Goal: Task Accomplishment & Management: Manage account settings

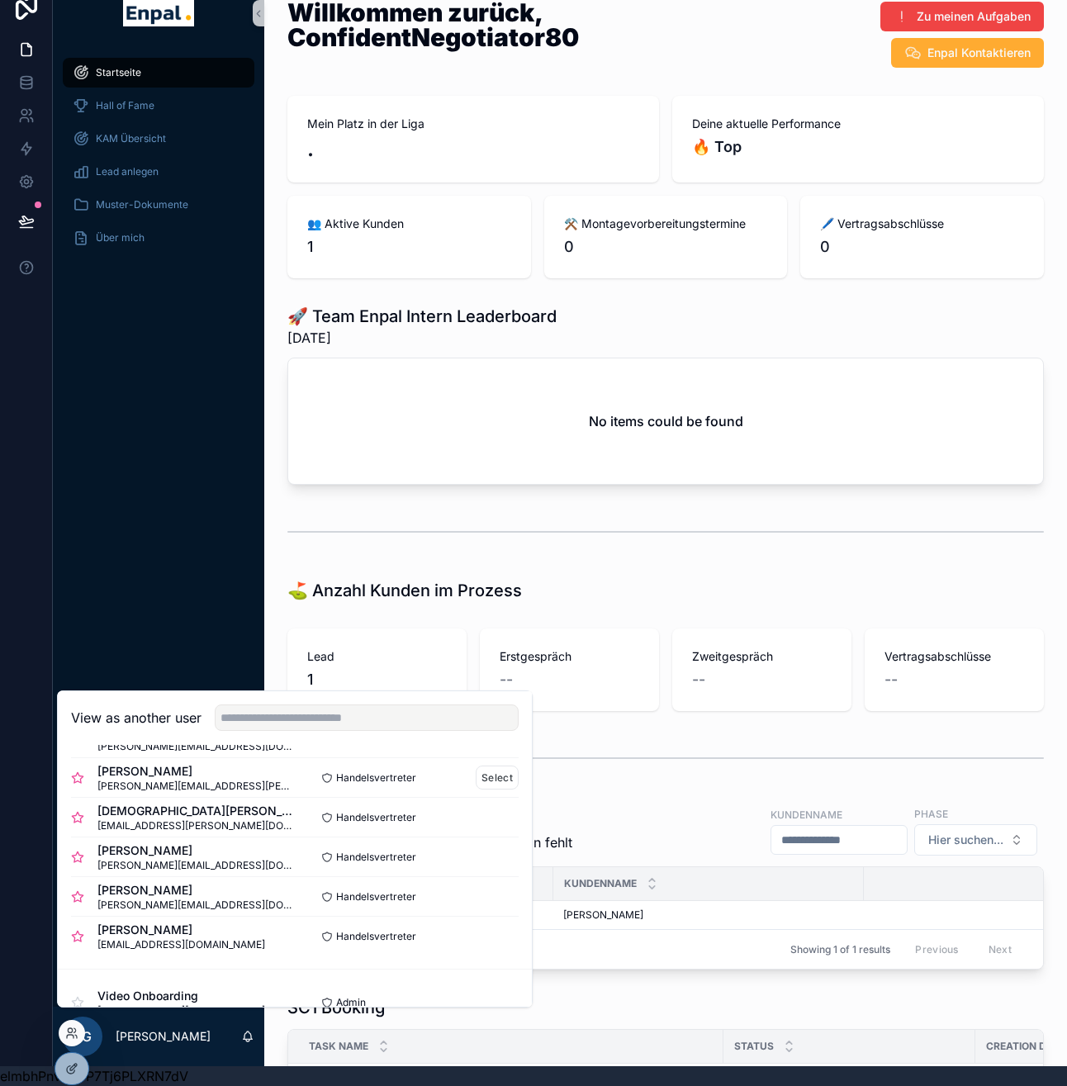
scroll to position [542, 0]
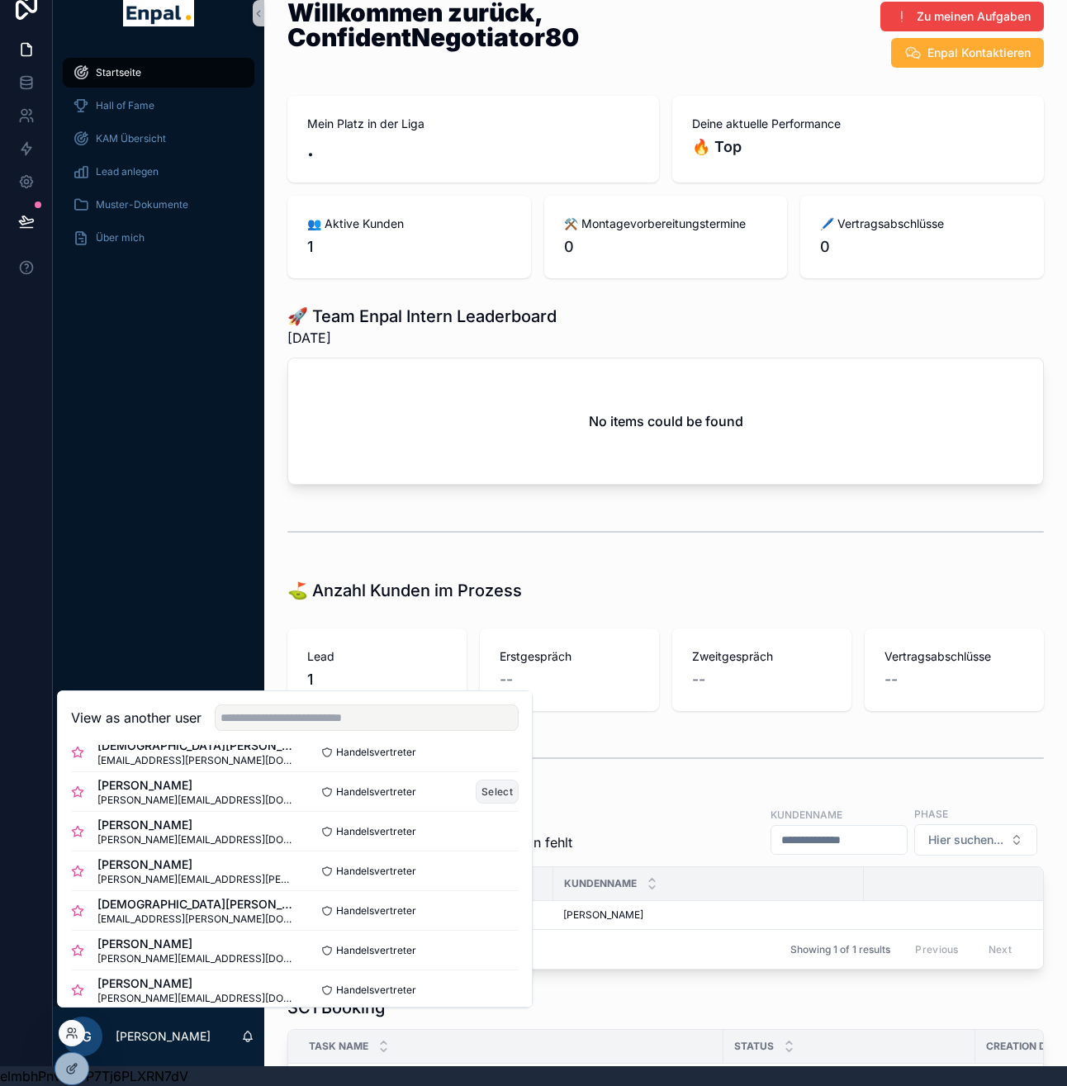
click at [490, 802] on button "Select" at bounding box center [497, 792] width 43 height 24
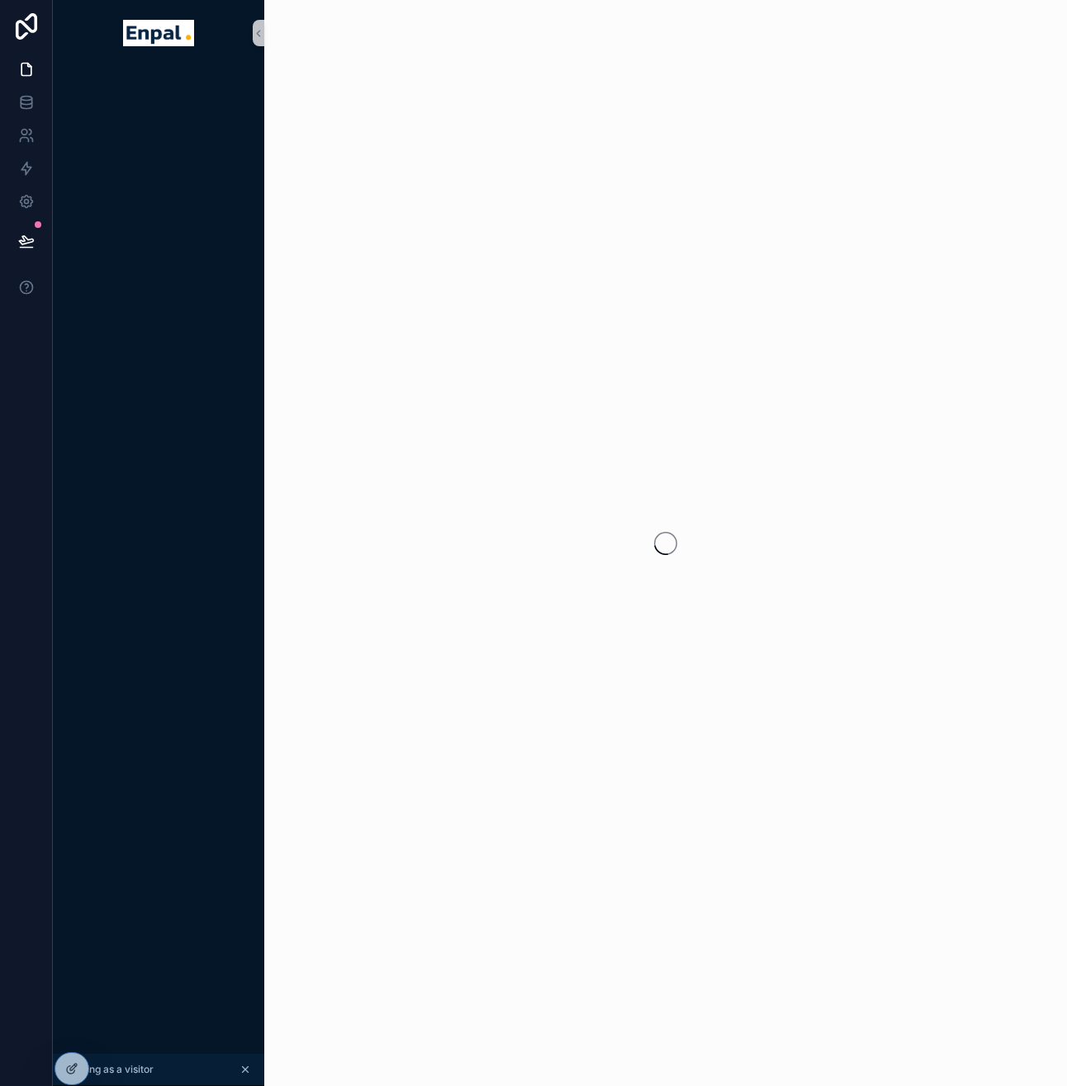
scroll to position [20, 0]
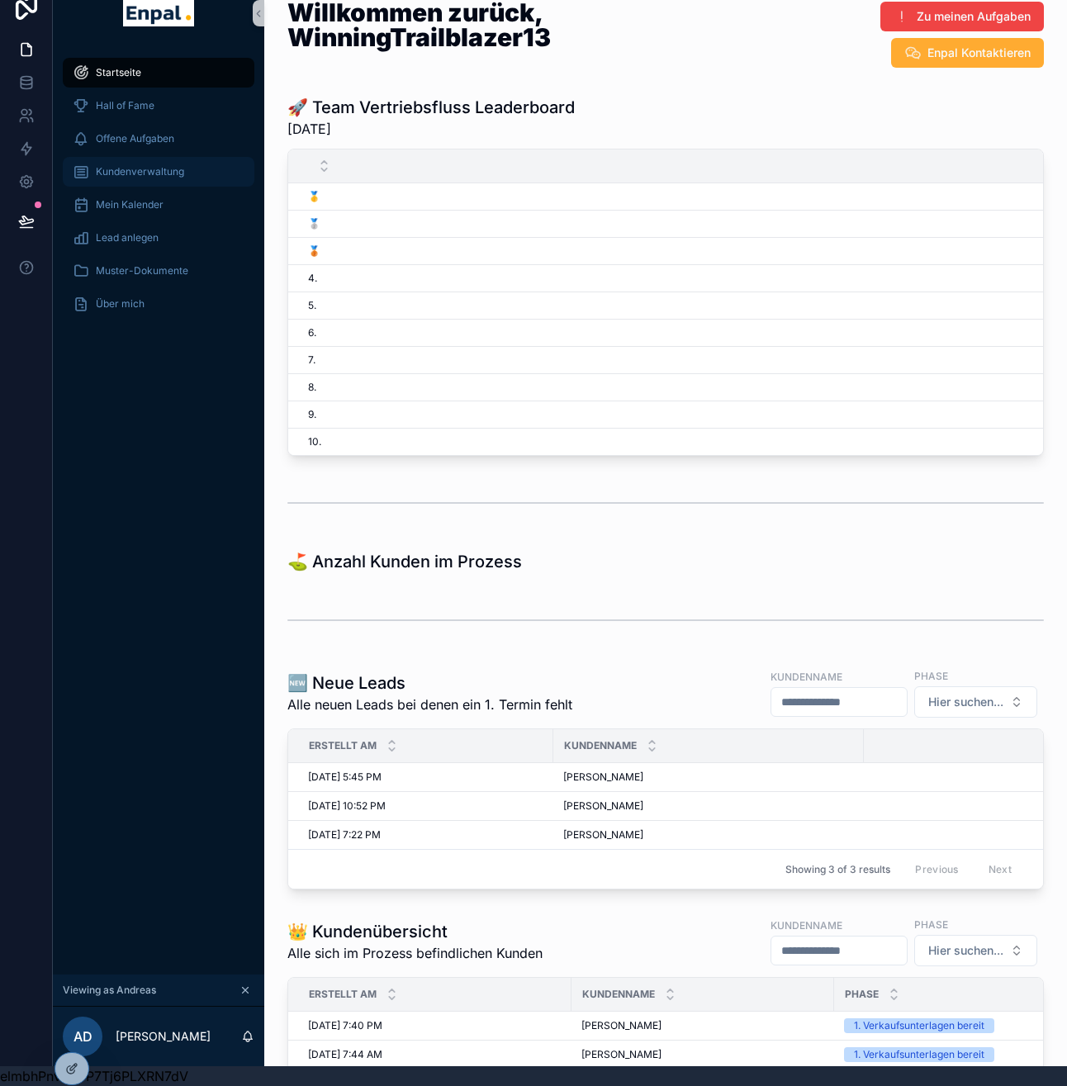
click at [159, 180] on div "Kundenverwaltung" at bounding box center [159, 172] width 172 height 26
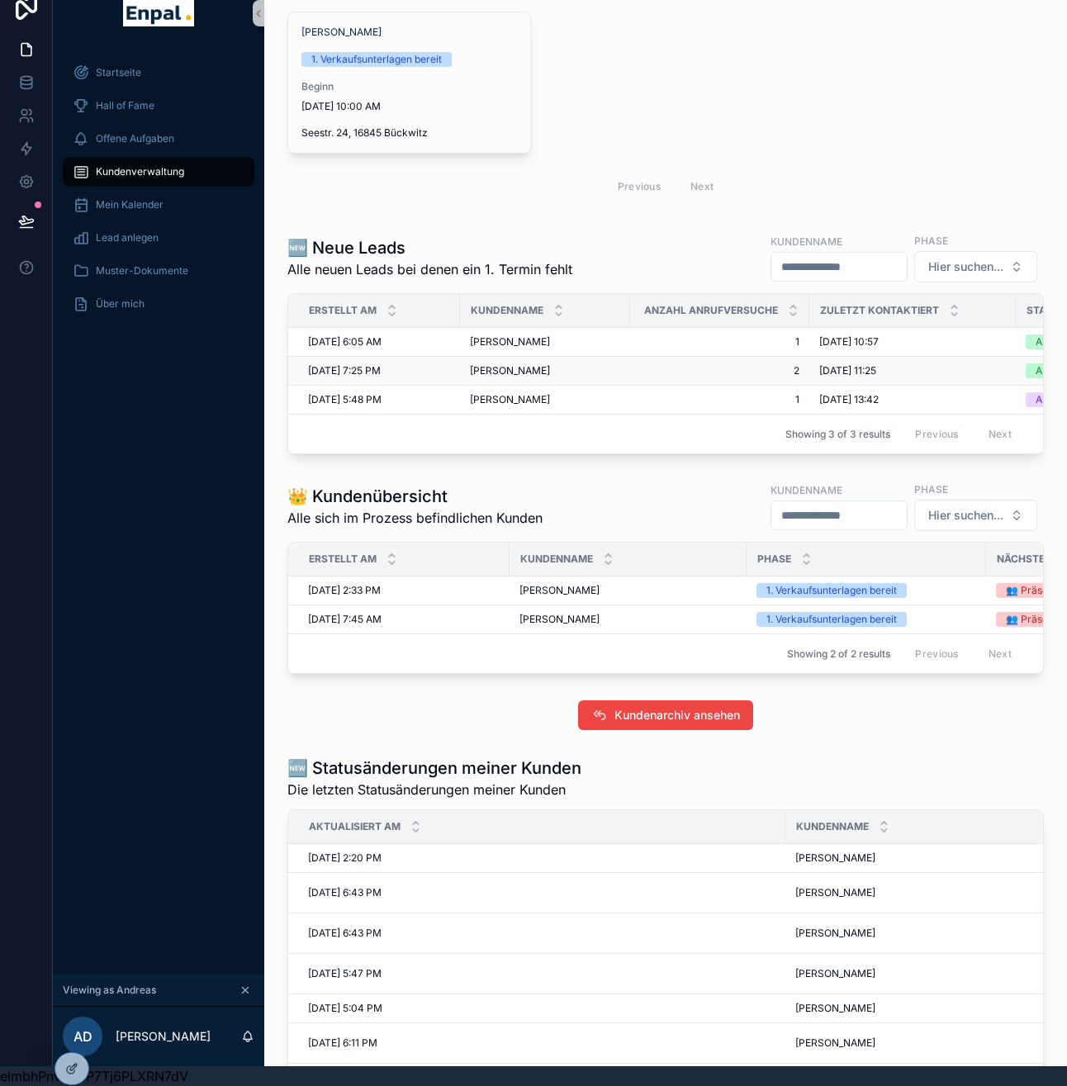
click at [576, 369] on div "[PERSON_NAME] [PERSON_NAME]" at bounding box center [545, 370] width 150 height 13
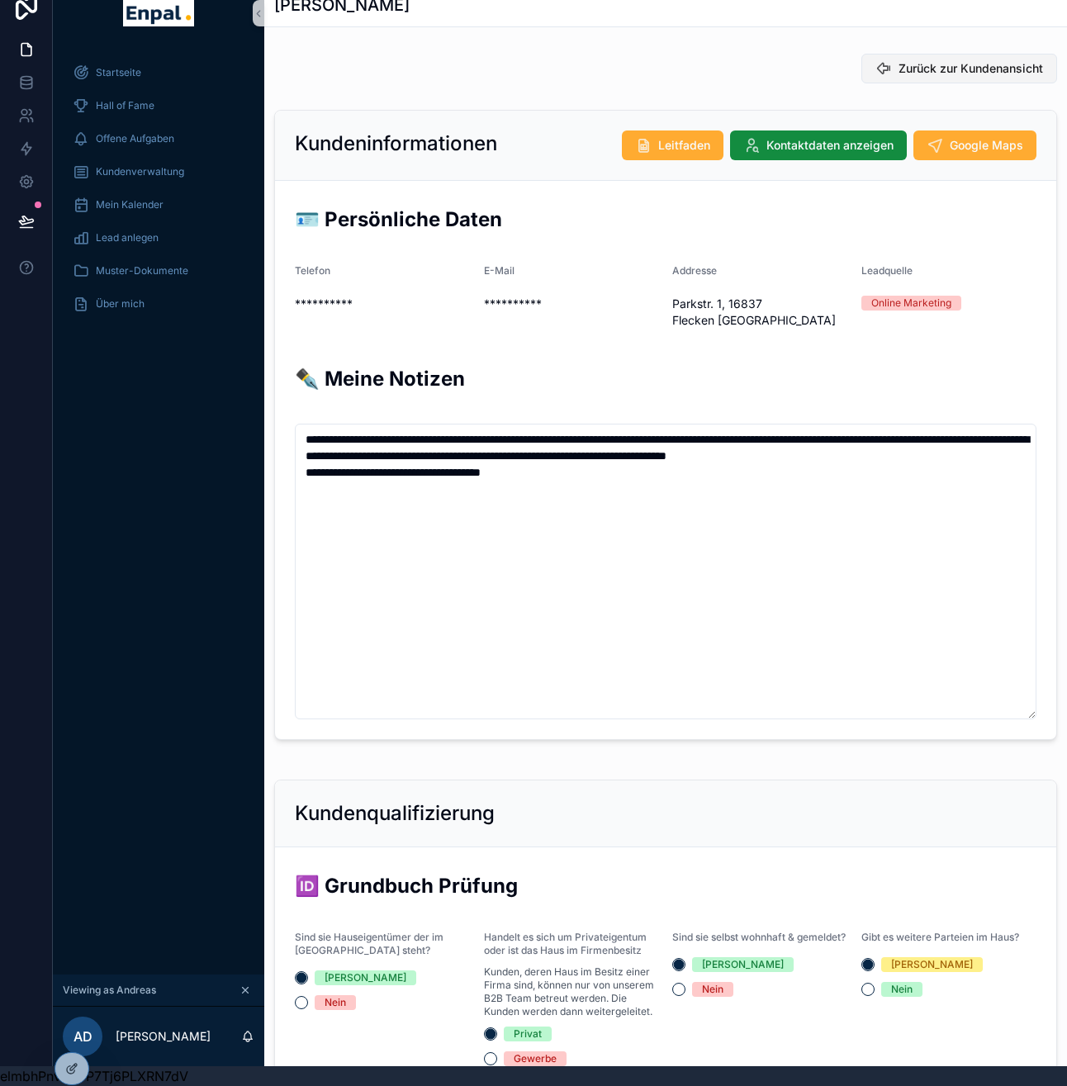
click at [994, 71] on span "Zurück zur Kundenansicht" at bounding box center [970, 68] width 145 height 17
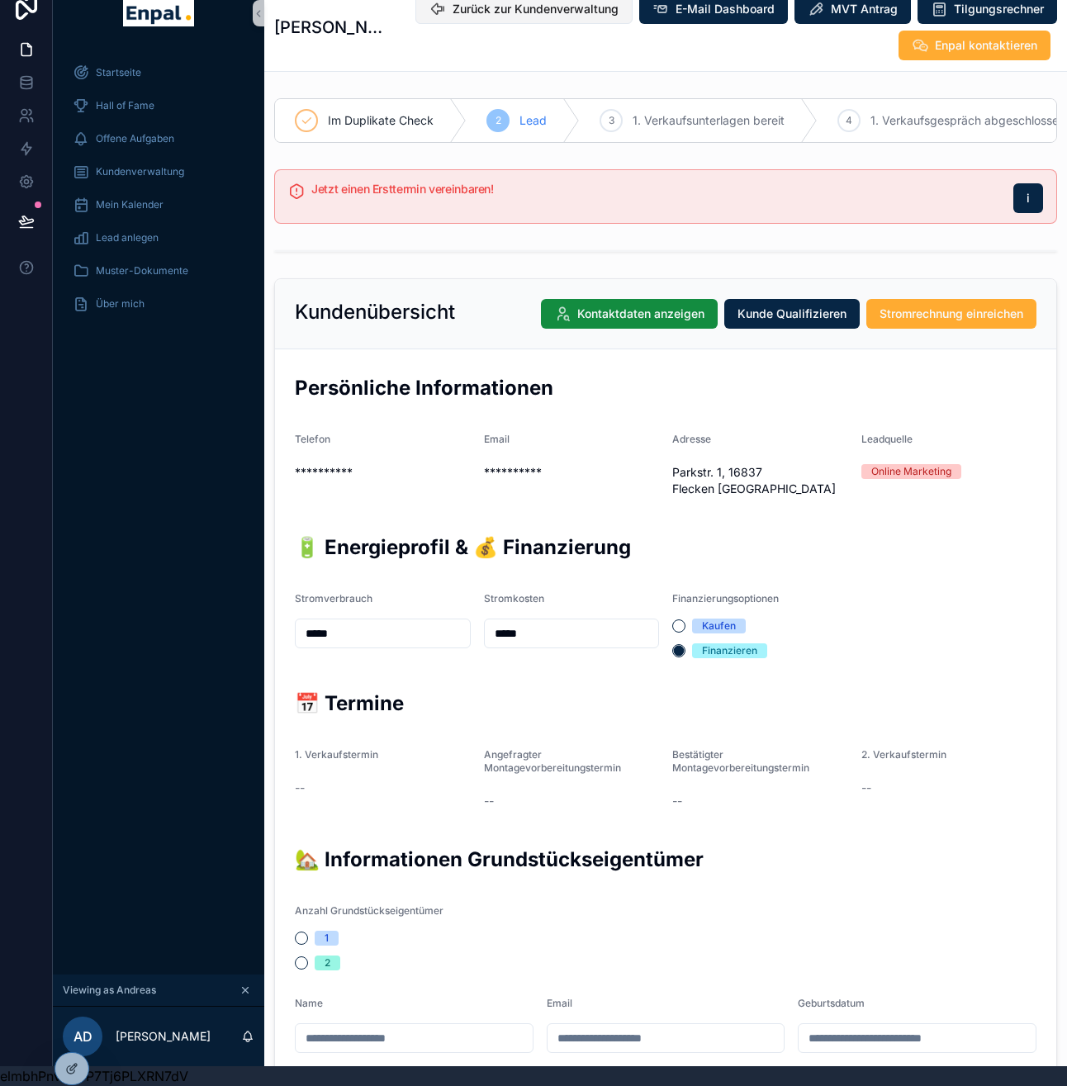
click at [591, 3] on span "Zurück zur Kundenverwaltung" at bounding box center [536, 9] width 166 height 17
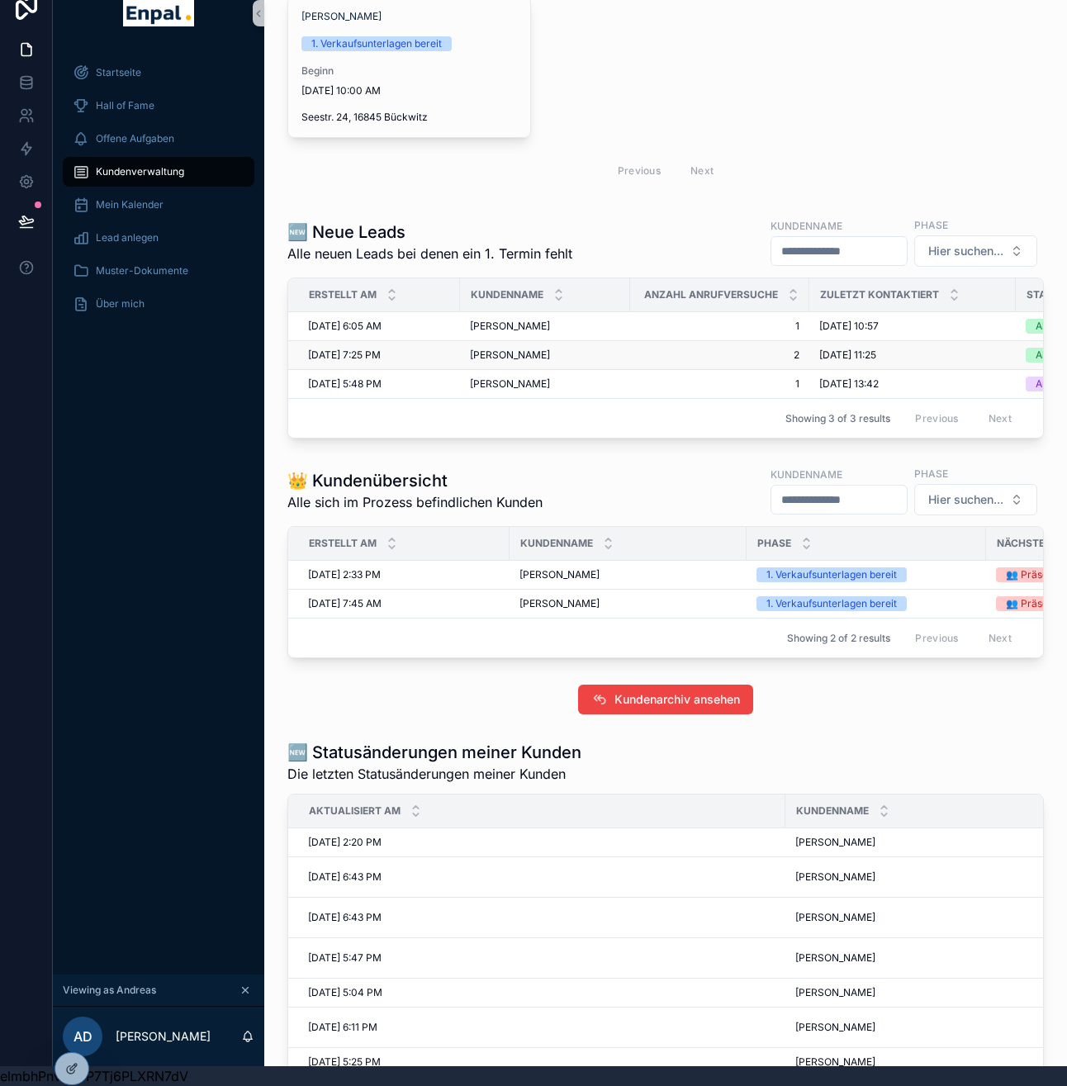
click at [811, 358] on td "17.07.2025 11:25 17.07.2025 11:25" at bounding box center [912, 355] width 206 height 29
click at [753, 353] on span "2" at bounding box center [719, 354] width 159 height 13
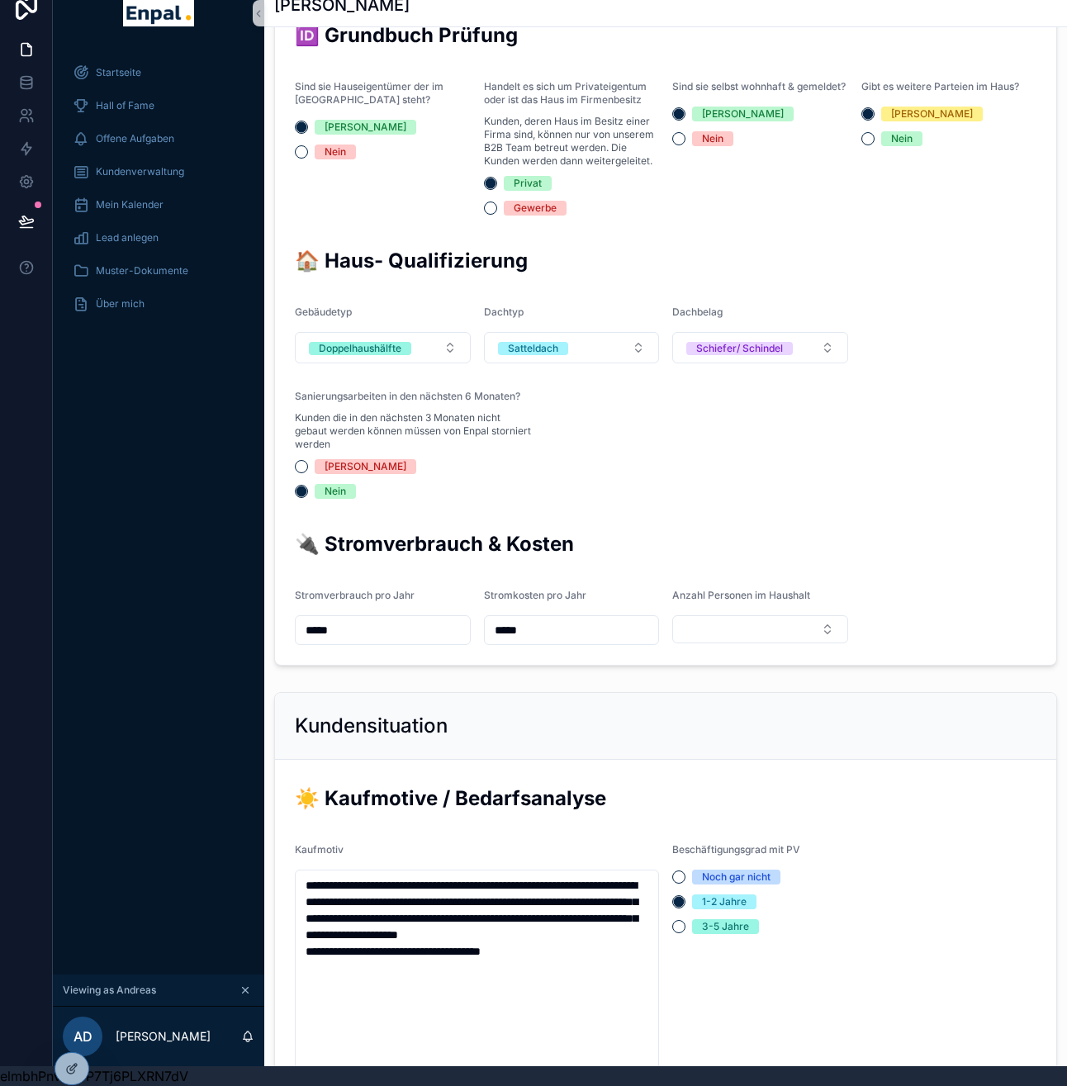
scroll to position [1893, 0]
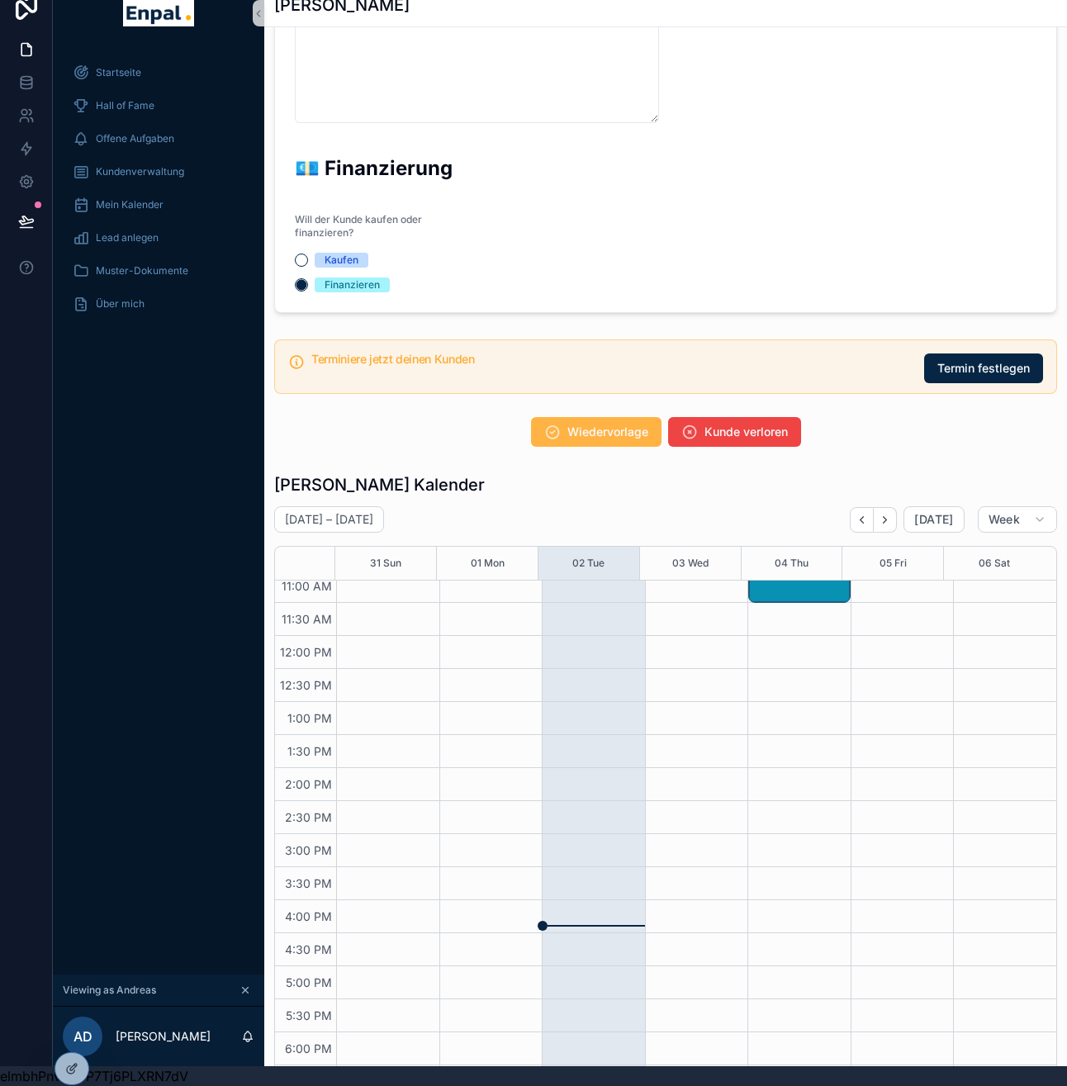
click at [601, 424] on span "Wiedervorlage" at bounding box center [607, 432] width 81 height 17
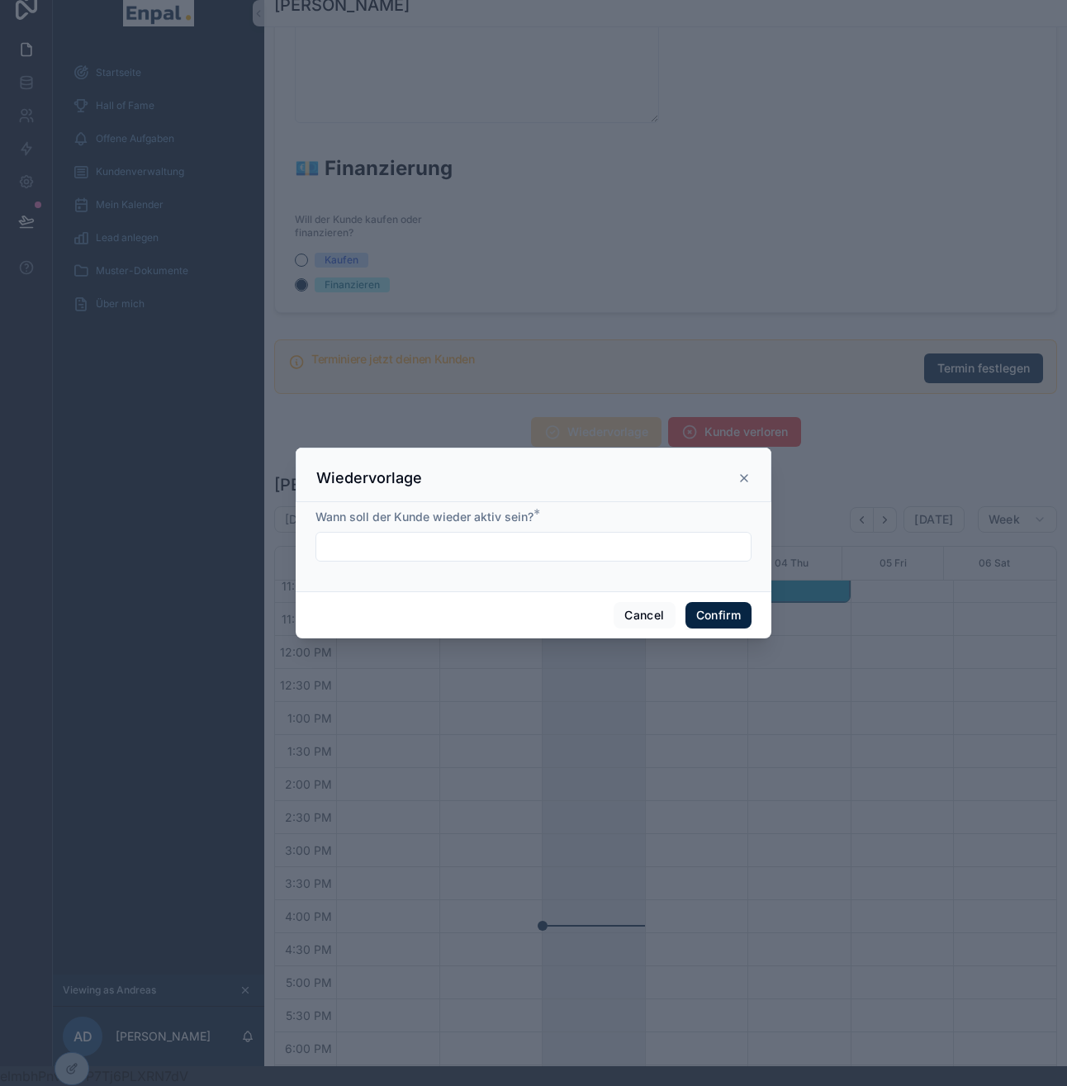
click at [498, 542] on input "text" at bounding box center [533, 546] width 434 height 23
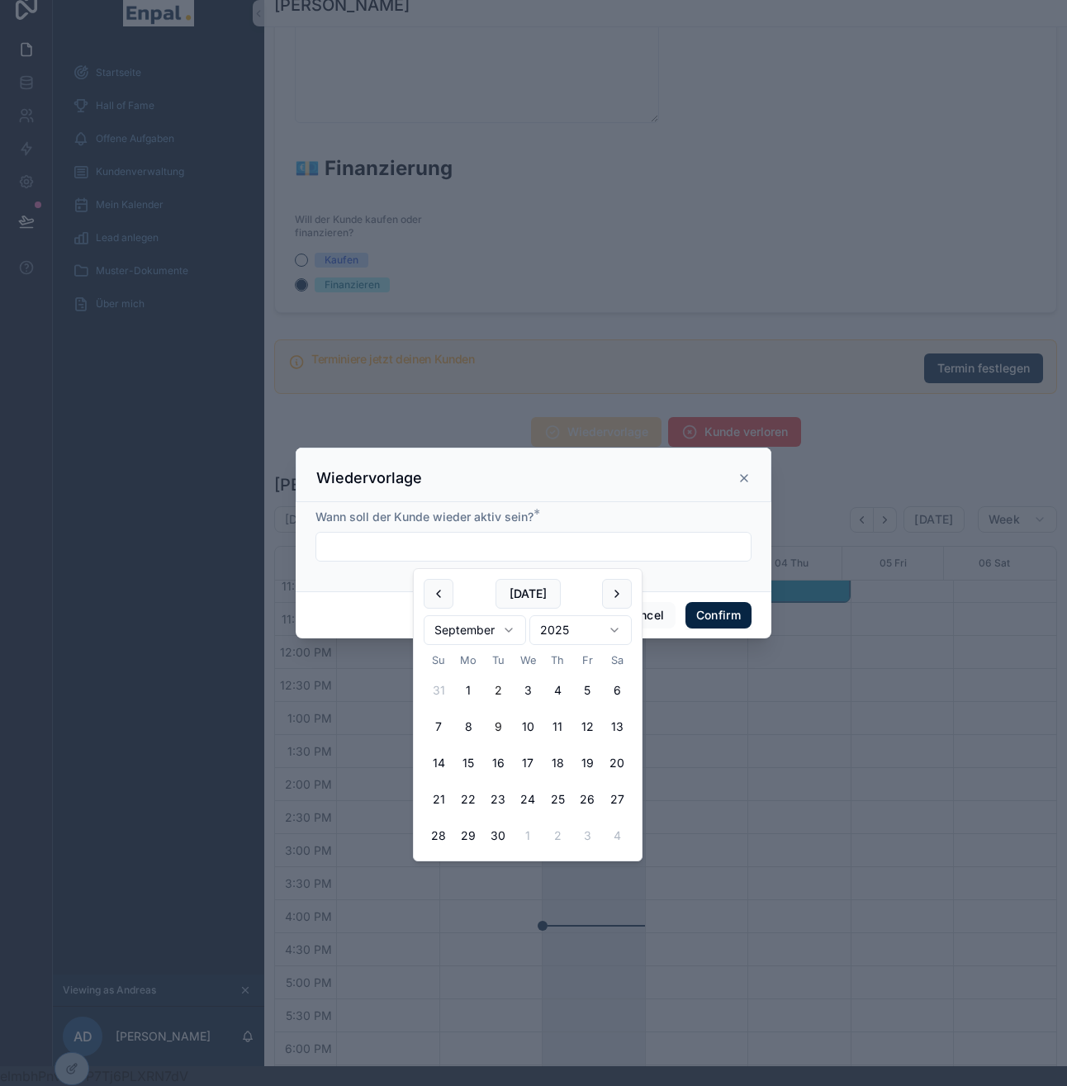
click at [491, 728] on button "9" at bounding box center [498, 727] width 30 height 30
type input "********"
click at [691, 617] on button "Confirm" at bounding box center [718, 615] width 66 height 26
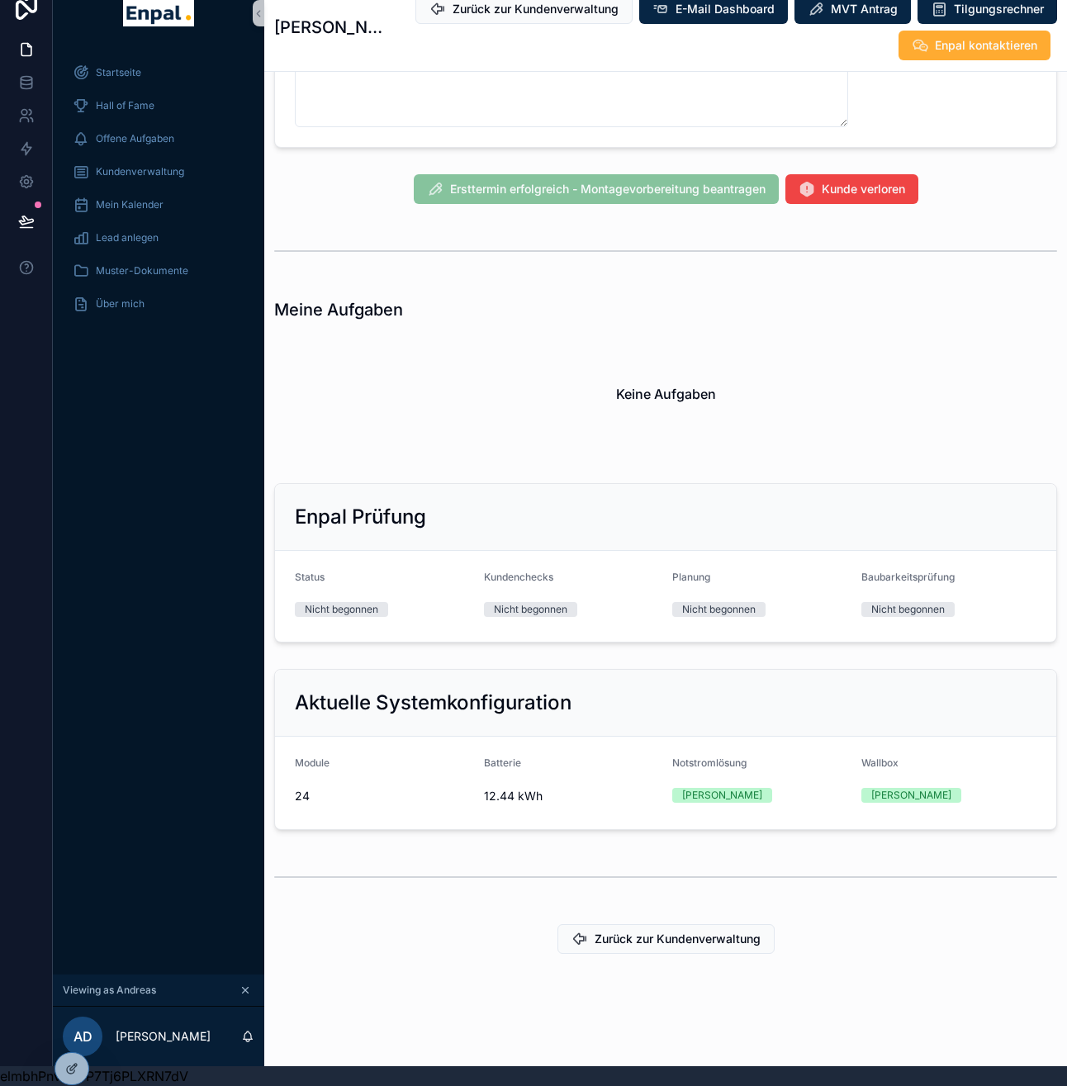
scroll to position [513, 0]
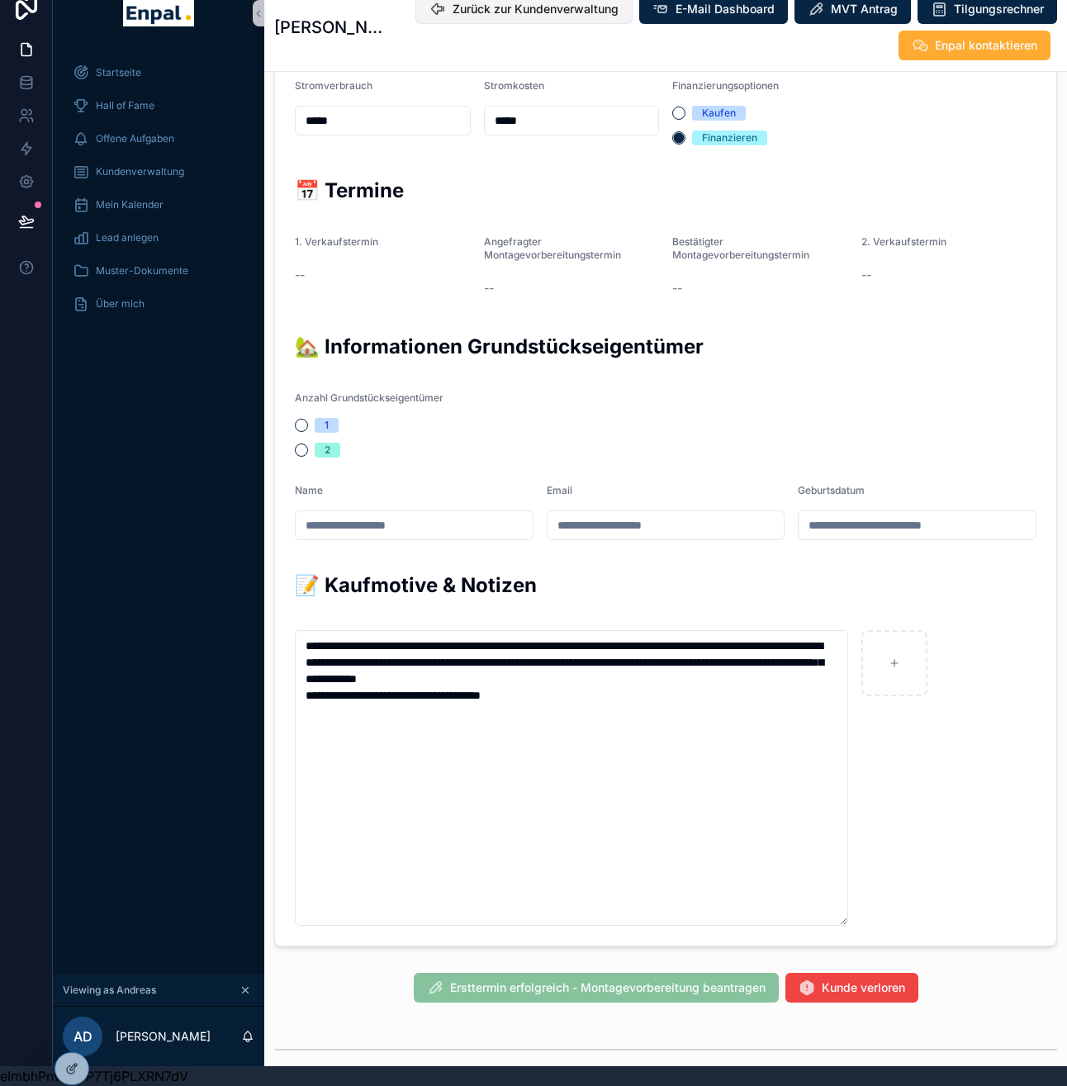
click at [579, 23] on button "Zurück zur Kundenverwaltung" at bounding box center [523, 9] width 217 height 30
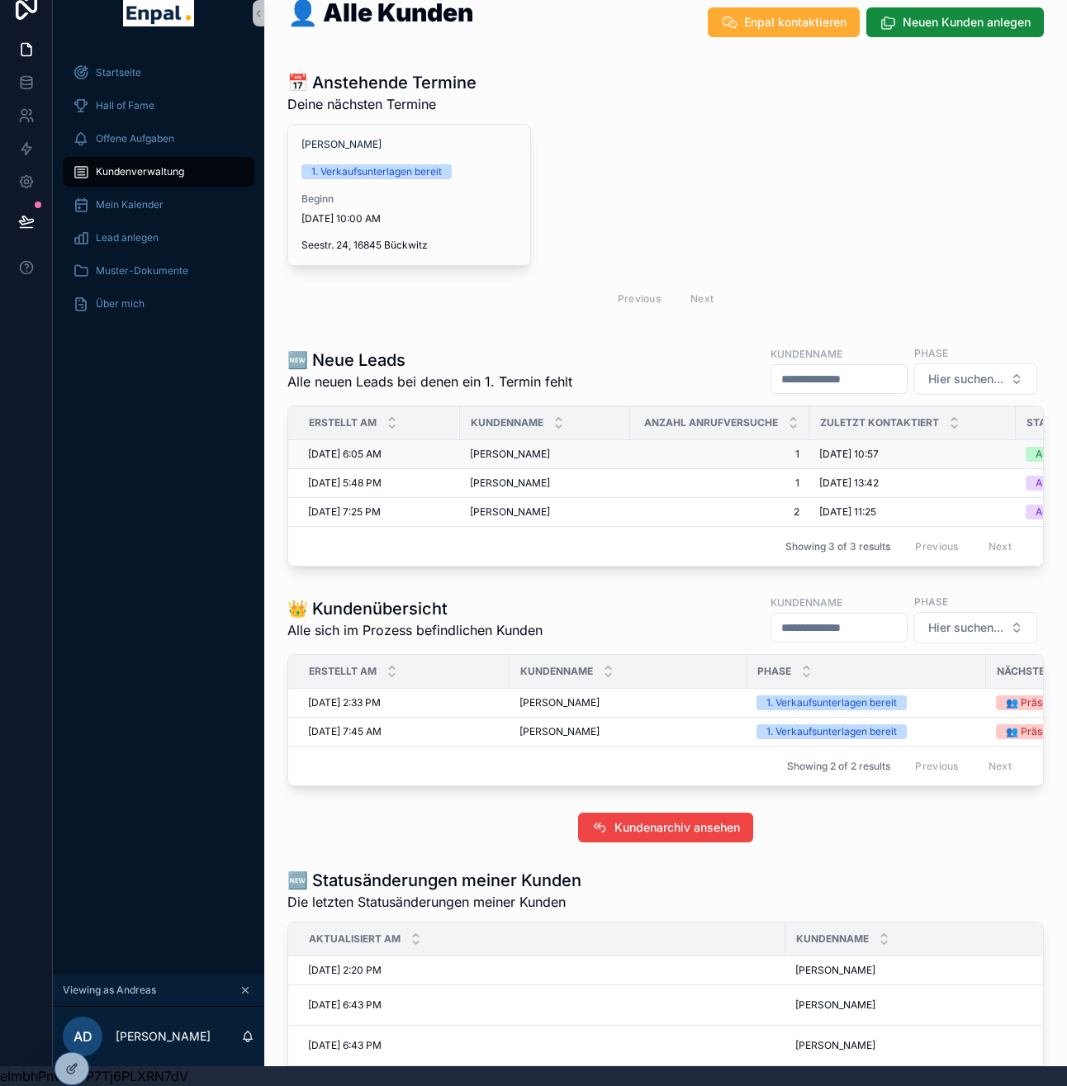
click at [517, 458] on span "André Prüßing" at bounding box center [510, 454] width 80 height 13
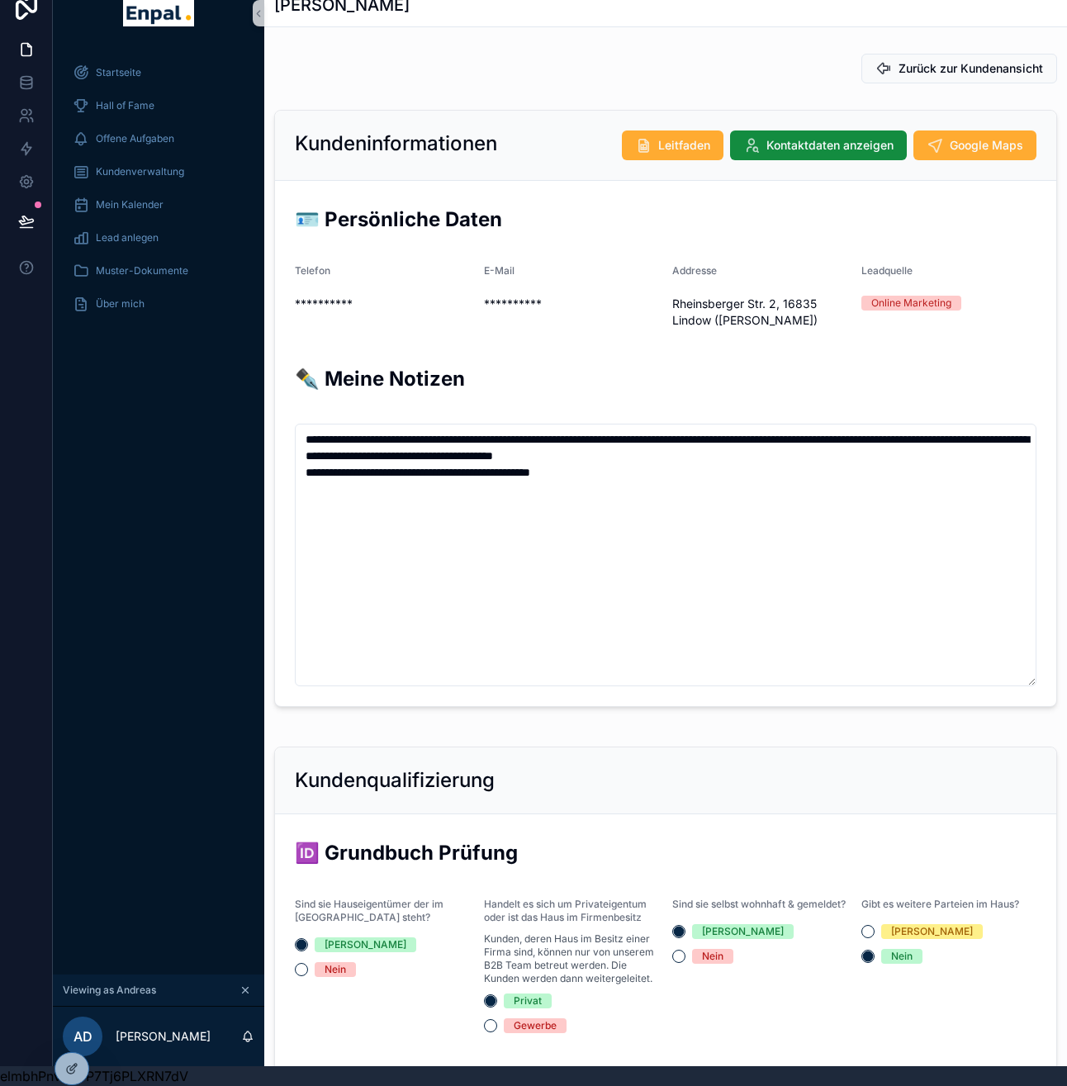
scroll to position [341, 0]
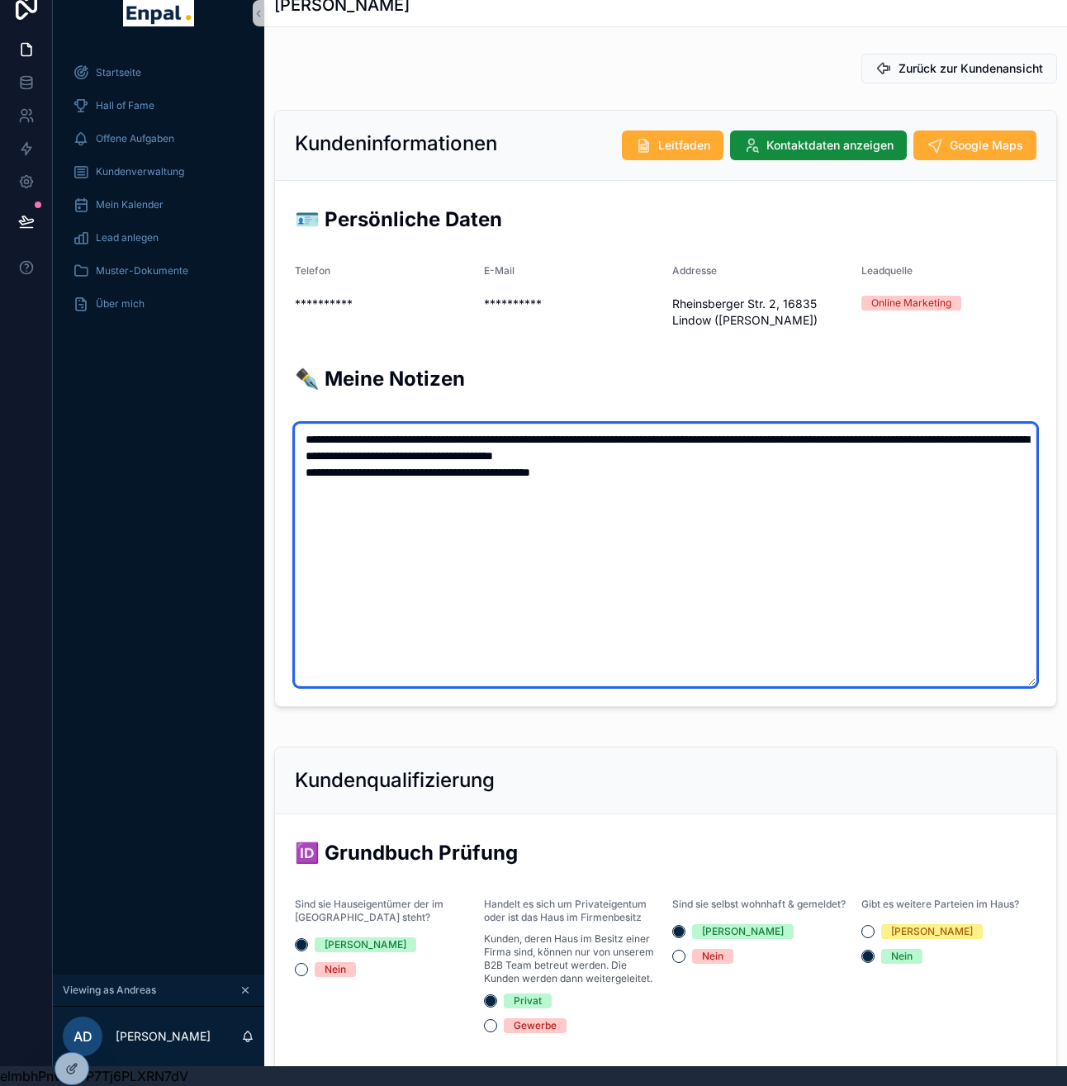
drag, startPoint x: 660, startPoint y: 475, endPoint x: 598, endPoint y: 471, distance: 62.1
click at [598, 471] on textarea "**********" at bounding box center [666, 555] width 742 height 263
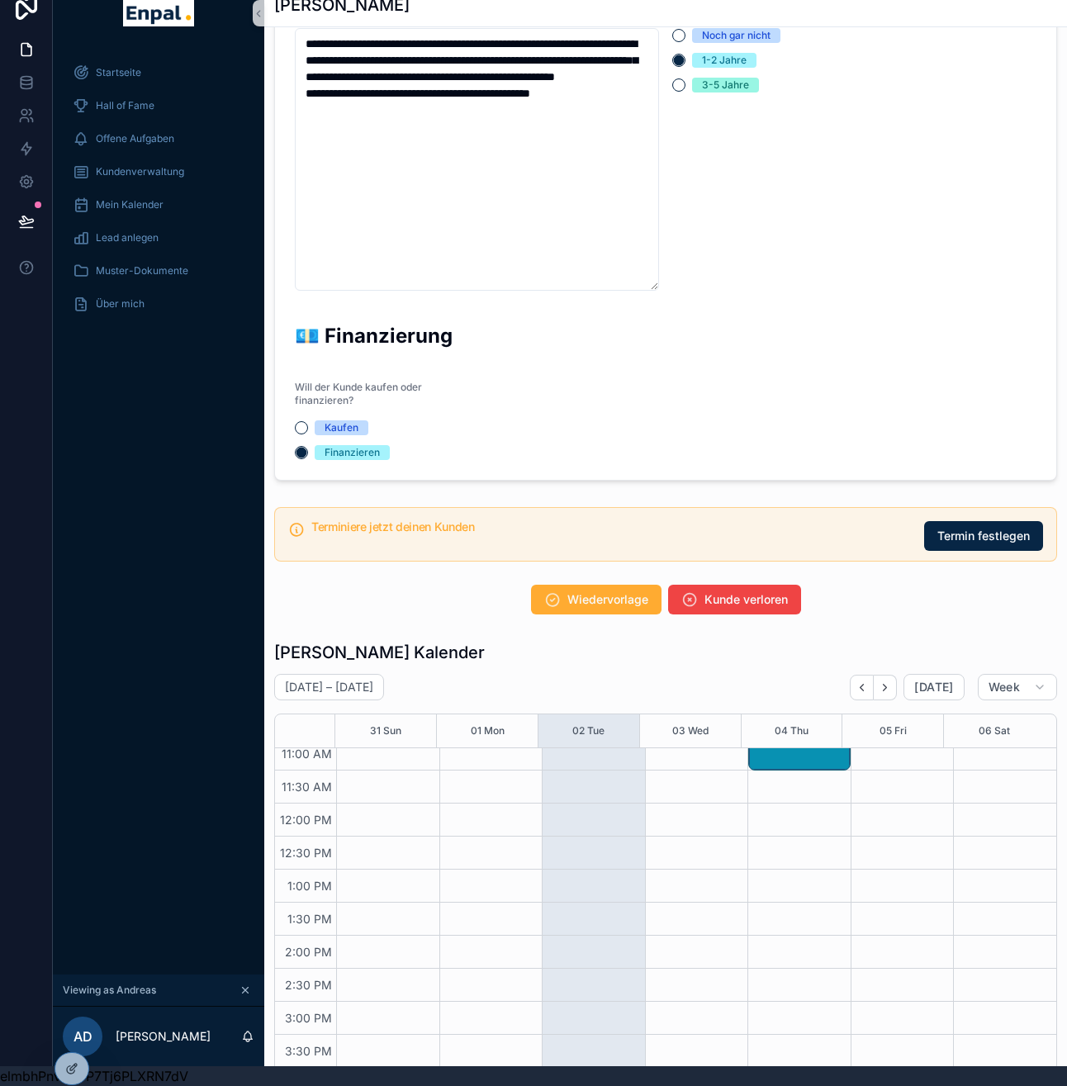
scroll to position [2159, 0]
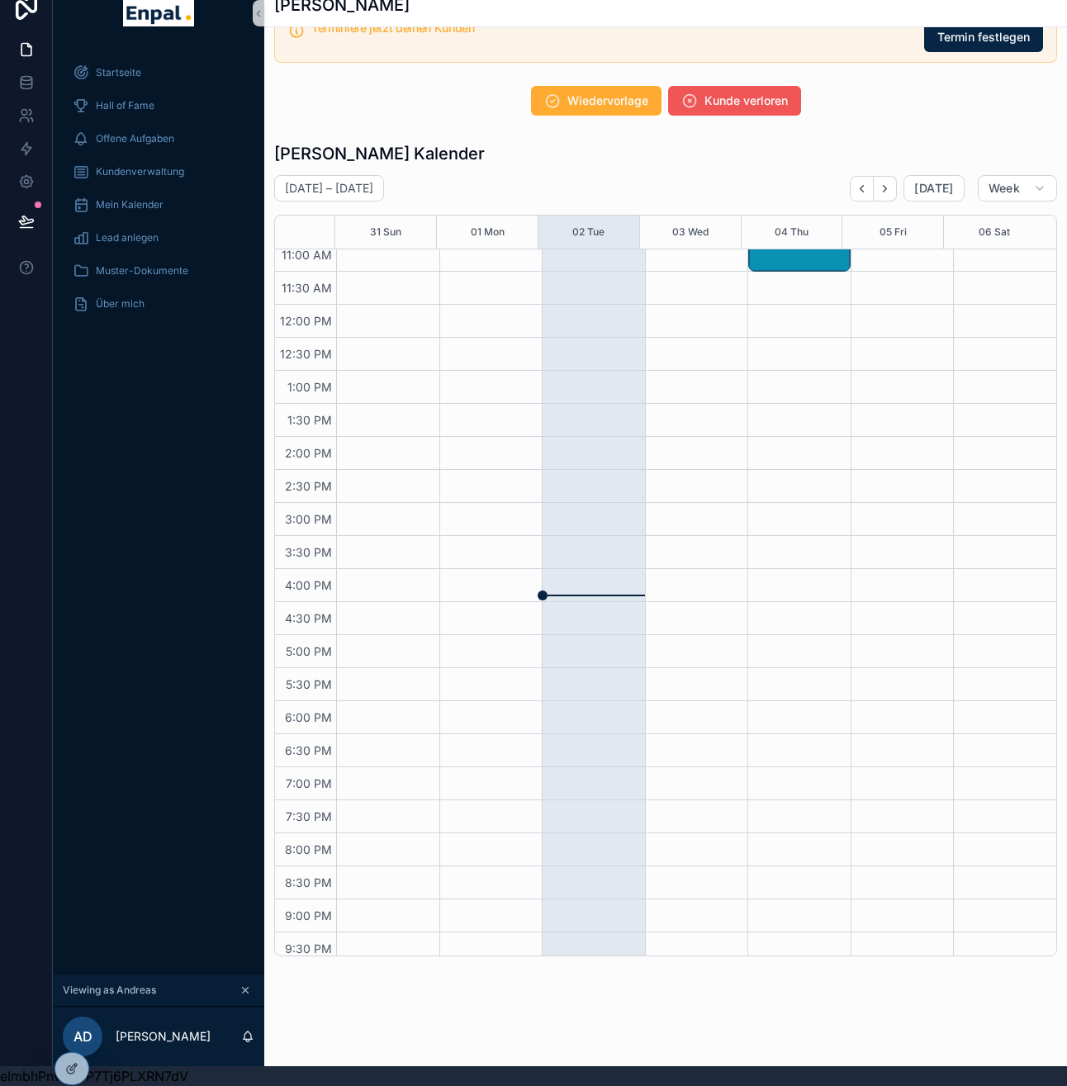
click at [766, 107] on span "Kunde verloren" at bounding box center [745, 100] width 83 height 17
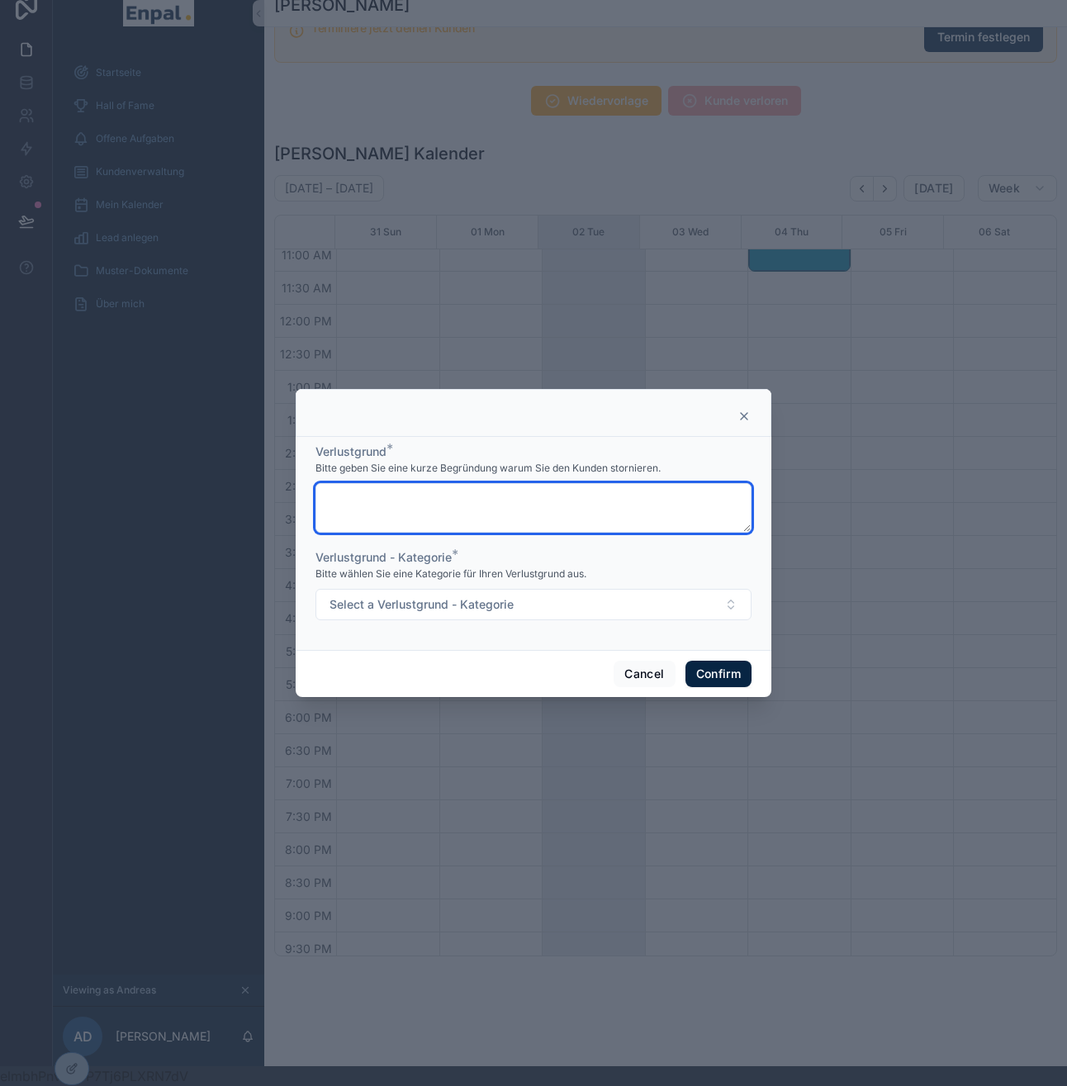
click at [509, 517] on textarea at bounding box center [533, 508] width 436 height 50
type textarea "**********"
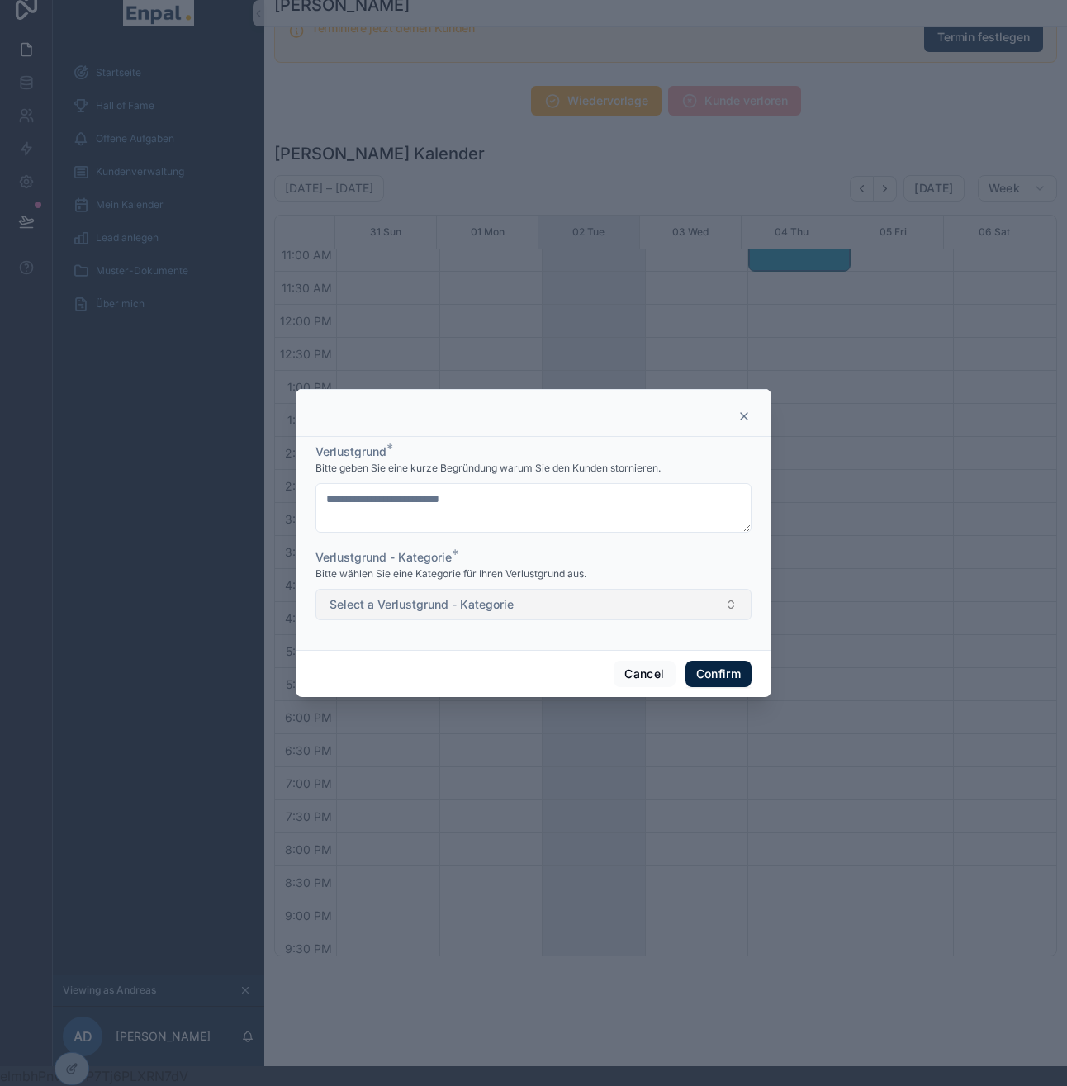
click at [516, 618] on button "Select a Verlustgrund - Kategorie" at bounding box center [533, 604] width 436 height 31
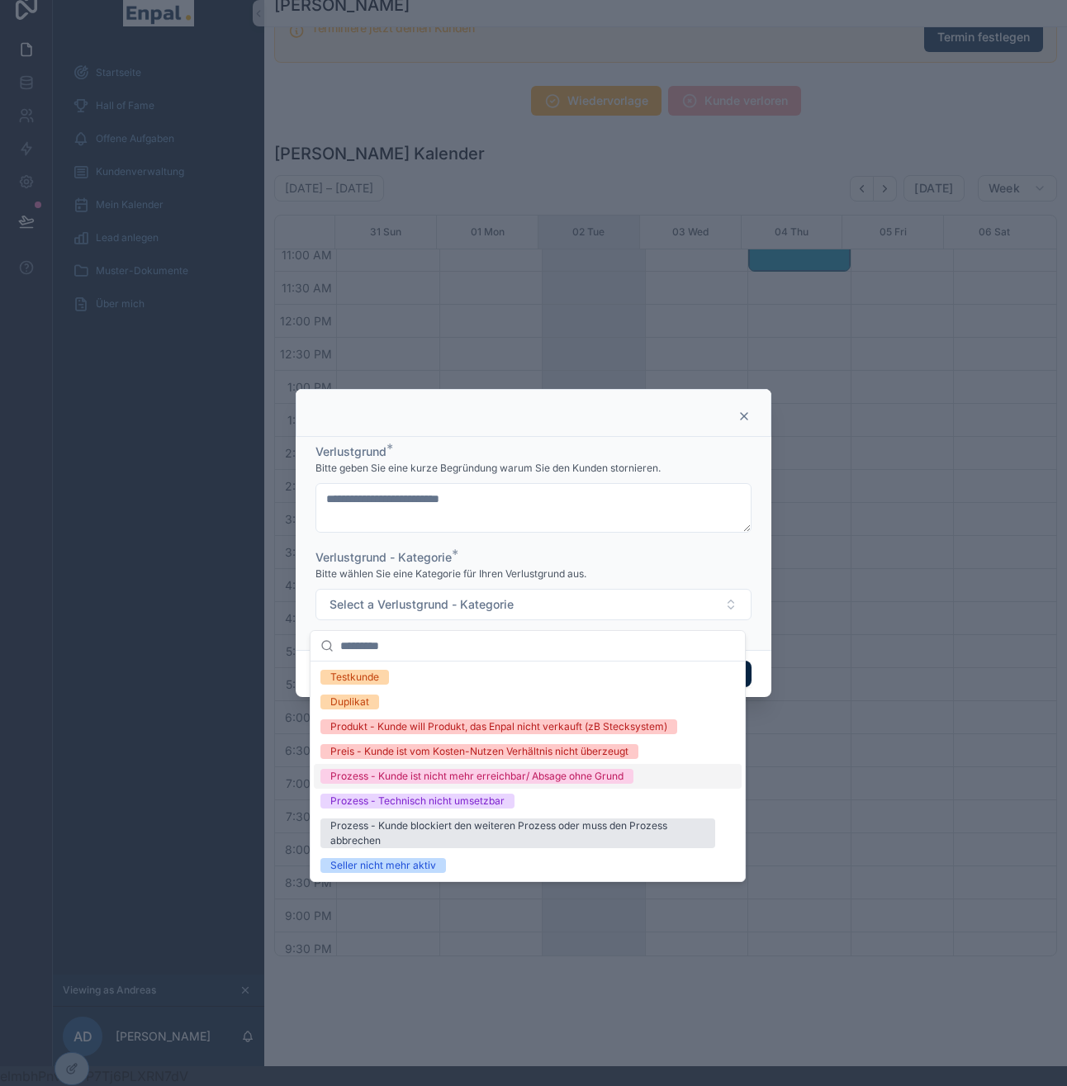
click at [600, 773] on div "Prozess - Kunde ist nicht mehr erreichbar/ Absage ohne Grund" at bounding box center [476, 776] width 293 height 15
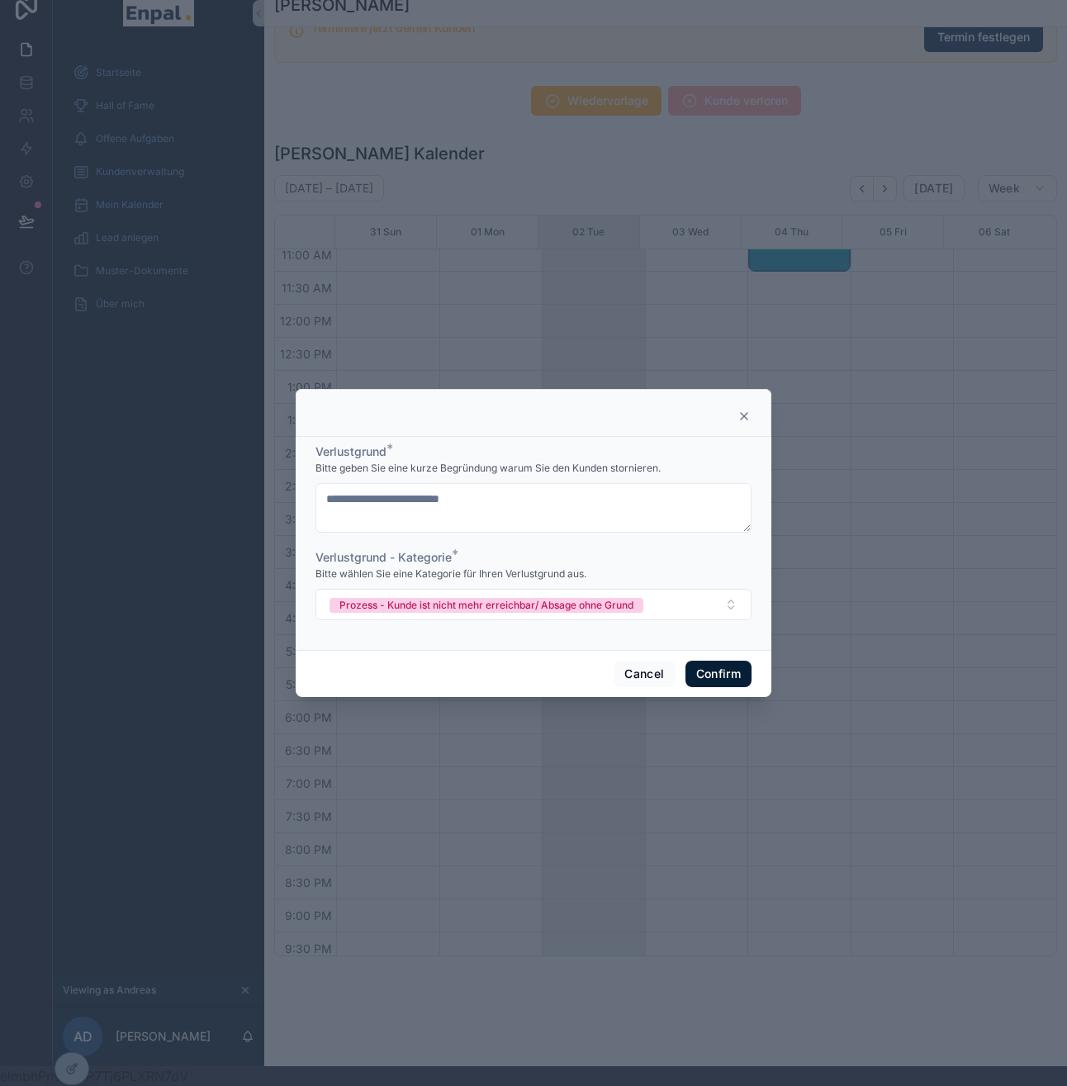
click at [717, 672] on button "Confirm" at bounding box center [718, 674] width 66 height 26
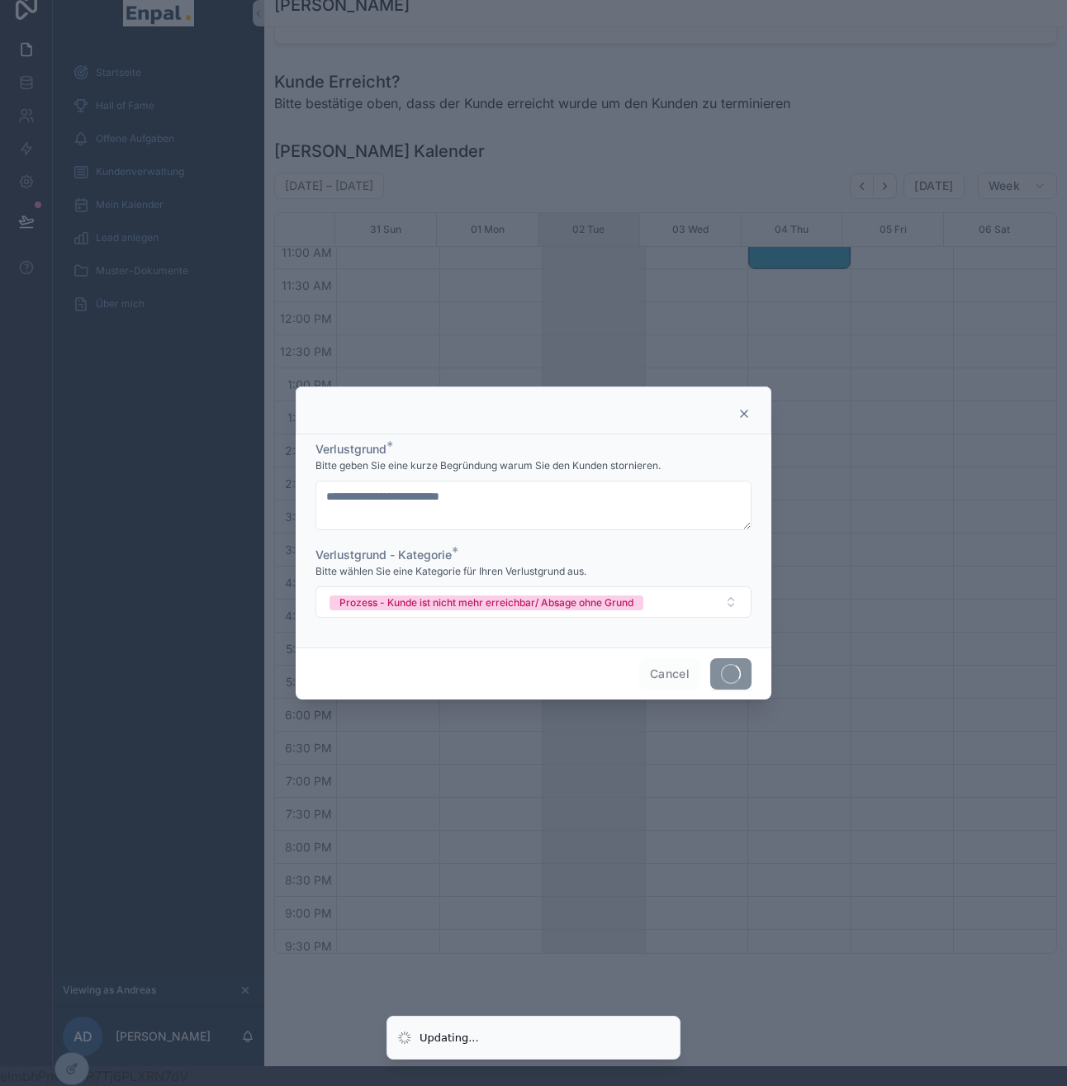
scroll to position [2138, 0]
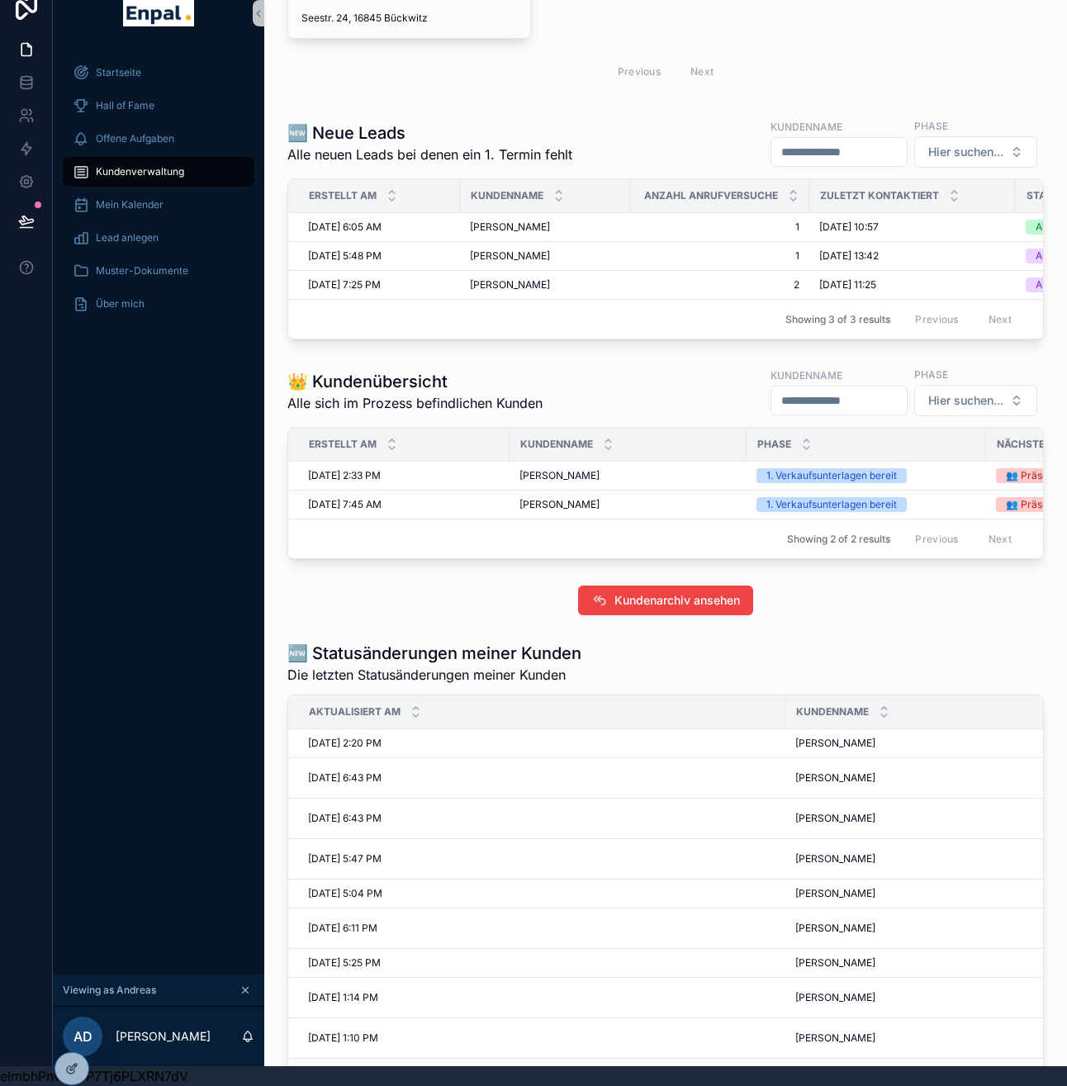
click at [618, 386] on div "👑 Kundenübersicht Alle sich im Prozess befindlichen Kunden Kundenname Phase Hie…" at bounding box center [665, 391] width 756 height 51
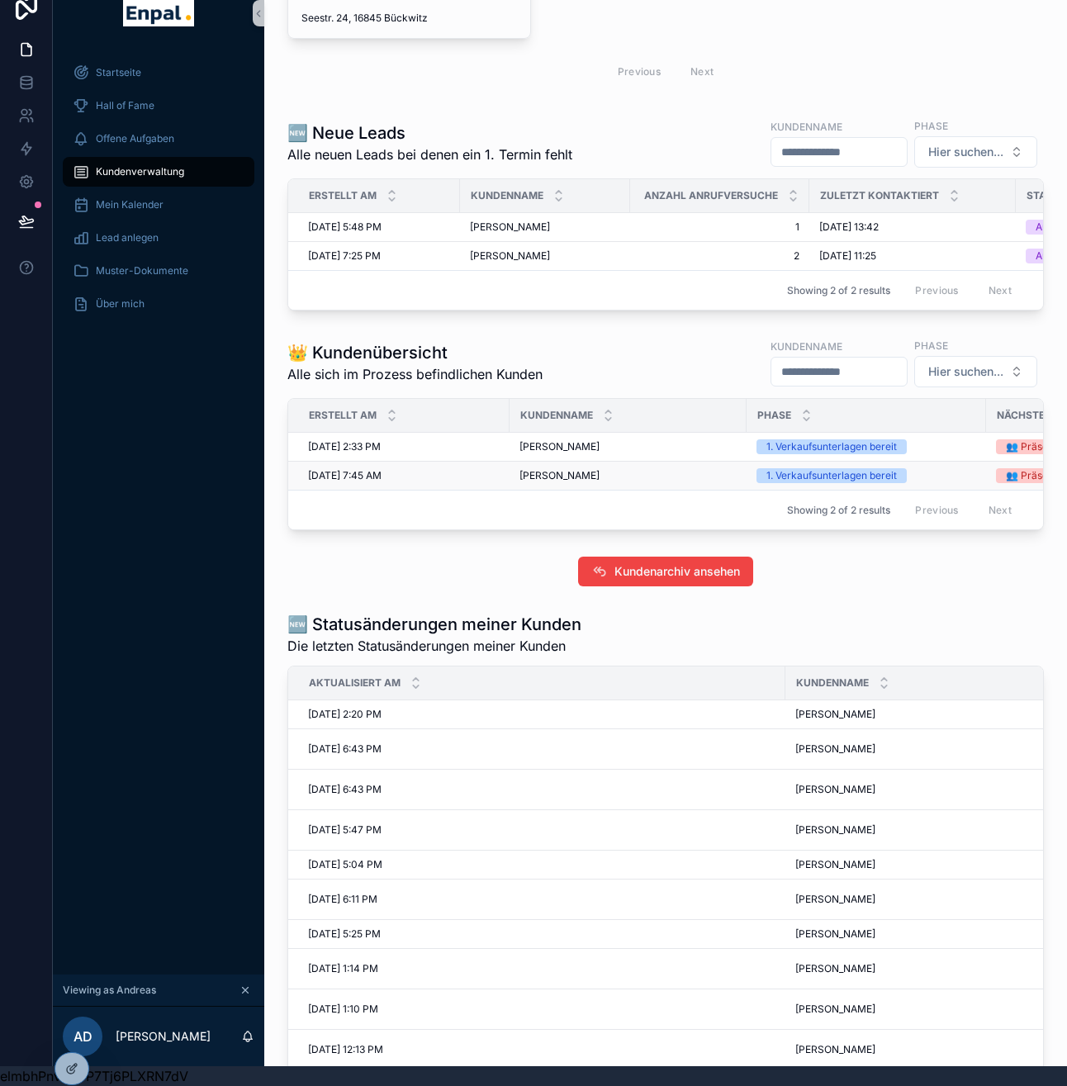
click at [618, 482] on div "Dr. Thomas Klähne Dr. Thomas Klähne" at bounding box center [627, 475] width 217 height 13
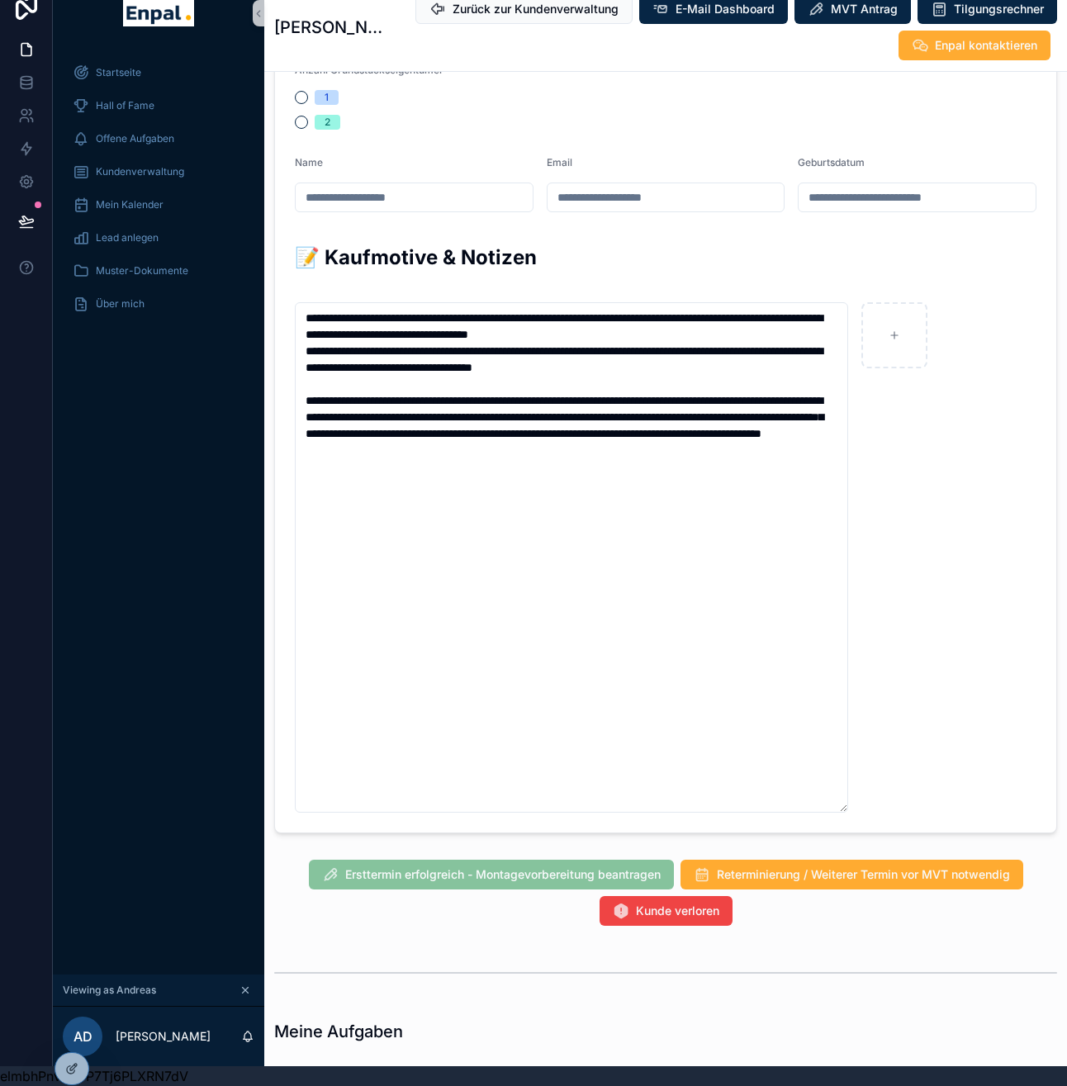
scroll to position [898, 0]
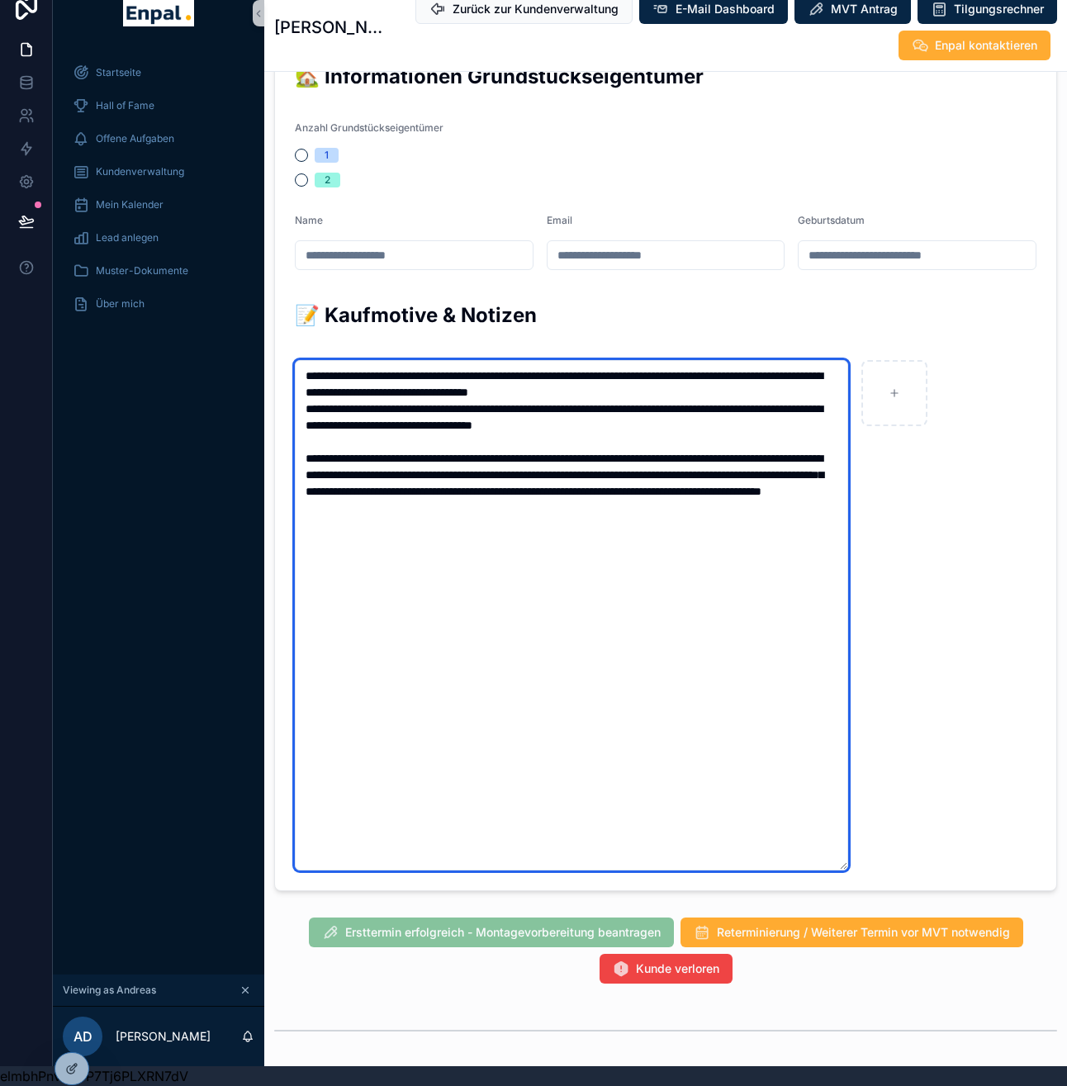
drag, startPoint x: 812, startPoint y: 507, endPoint x: 301, endPoint y: 460, distance: 513.3
click at [301, 460] on textarea "**********" at bounding box center [571, 615] width 553 height 510
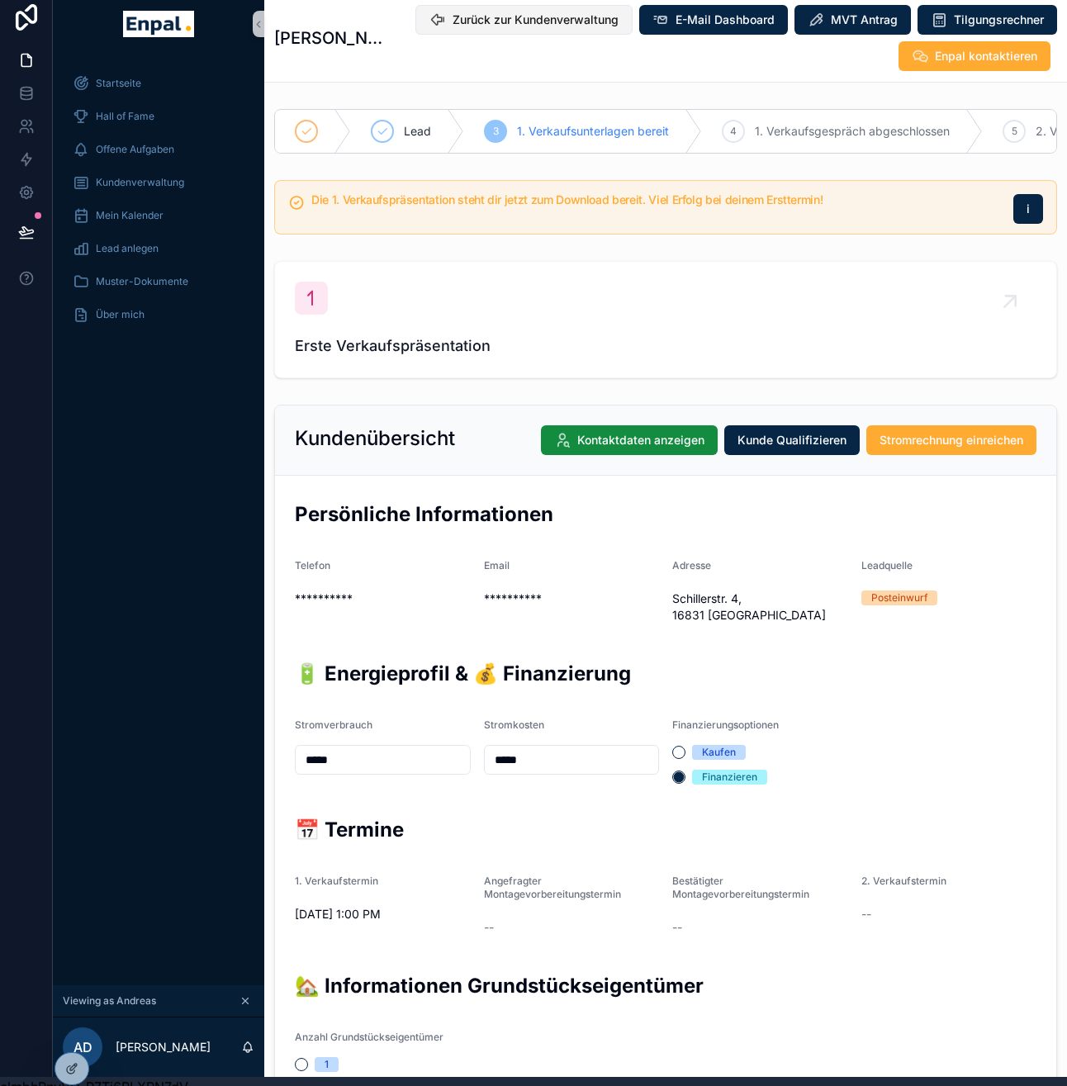
scroll to position [0, 0]
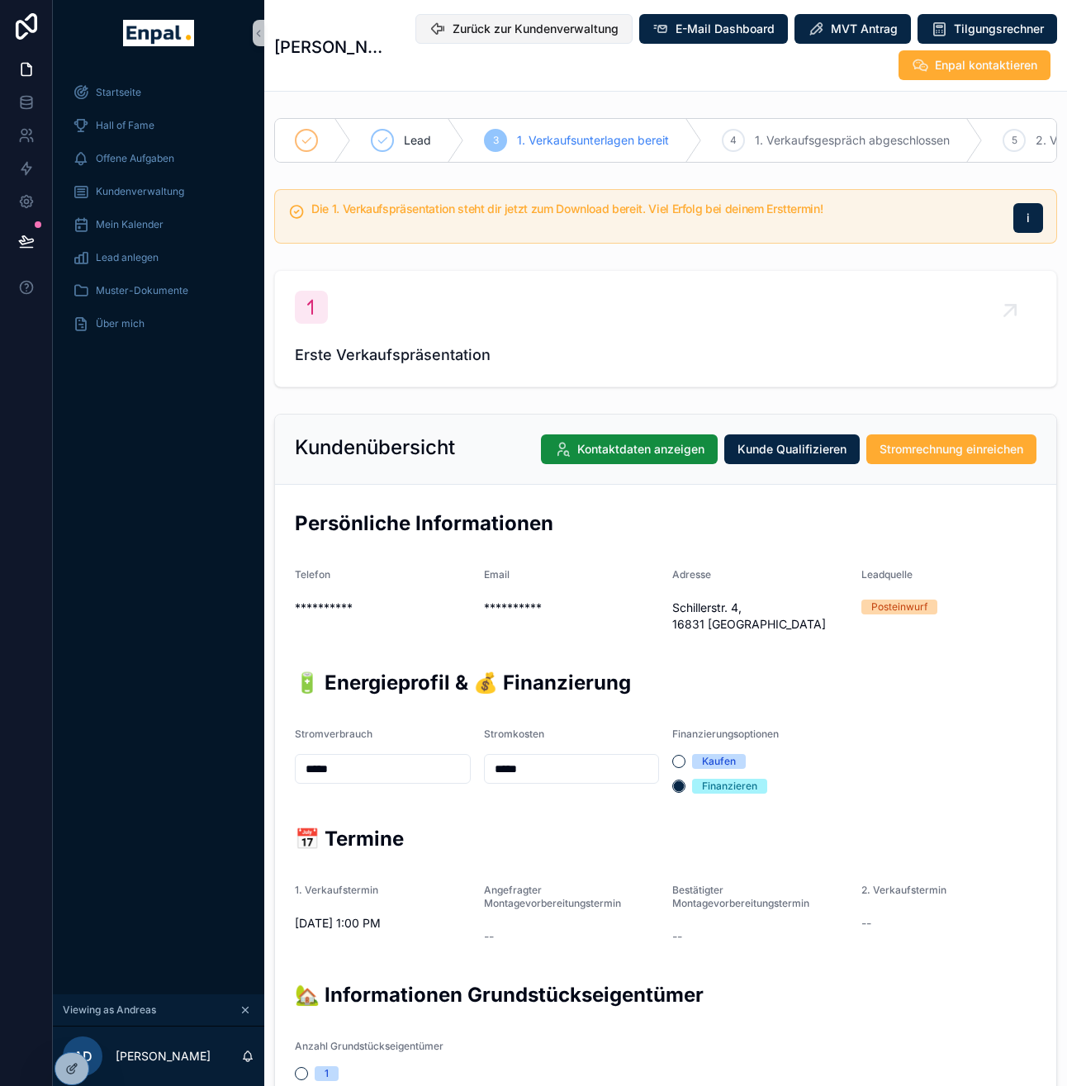
click at [561, 30] on span "Zurück zur Kundenverwaltung" at bounding box center [536, 29] width 166 height 17
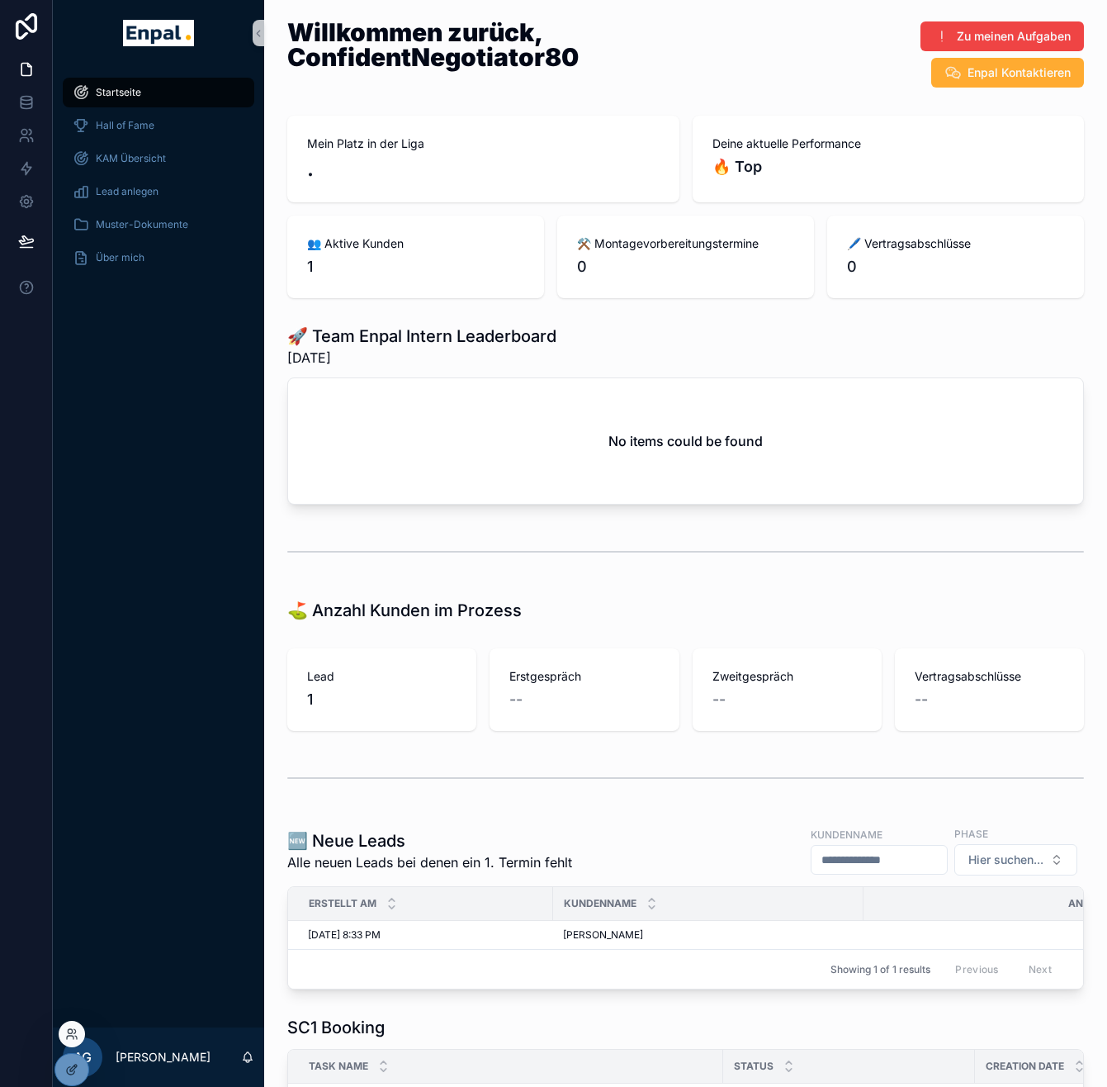
click at [78, 1026] on div at bounding box center [72, 1034] width 26 height 26
click at [74, 1029] on icon at bounding box center [75, 1031] width 2 height 4
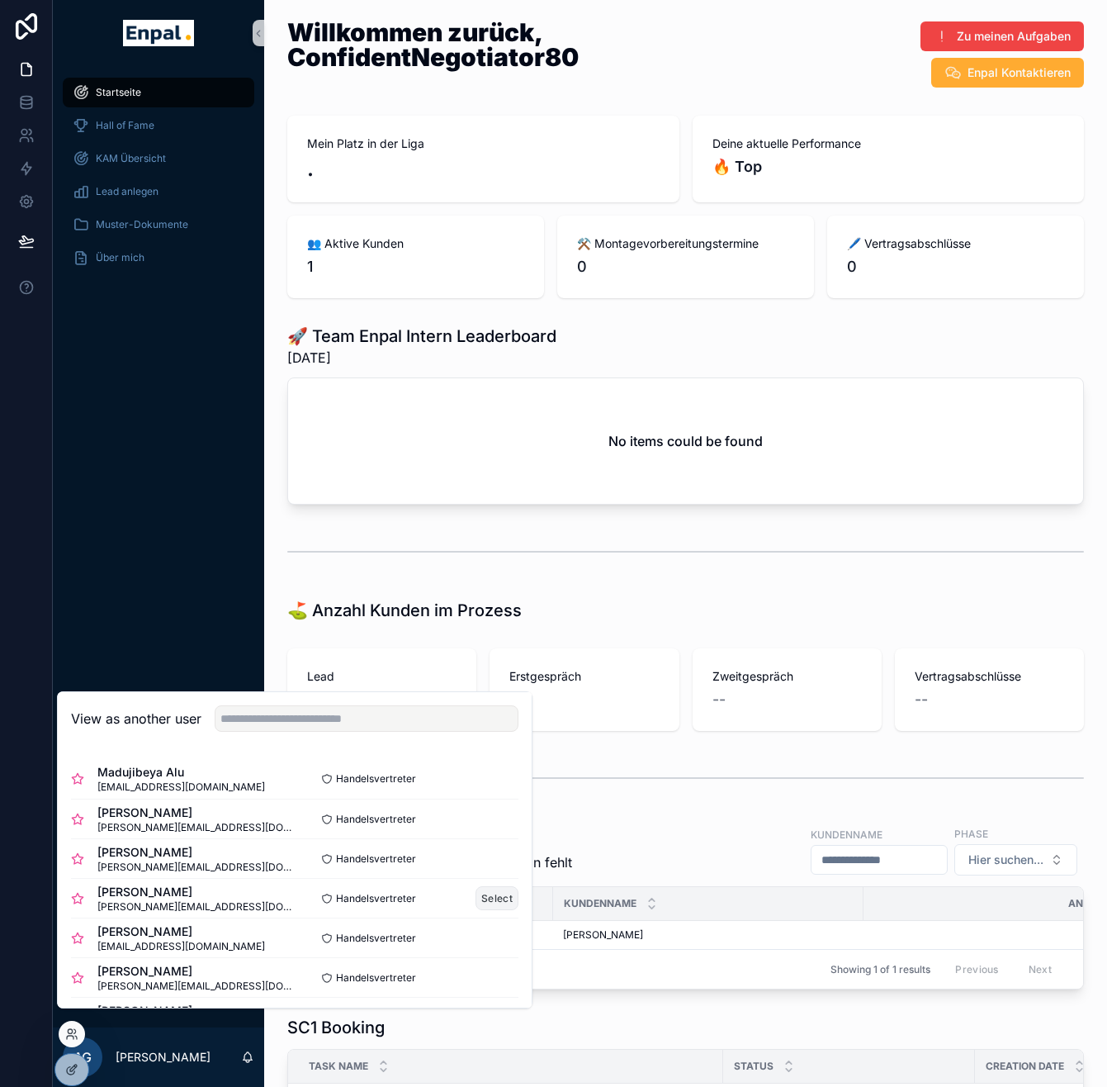
click at [485, 907] on button "Select" at bounding box center [497, 898] width 43 height 24
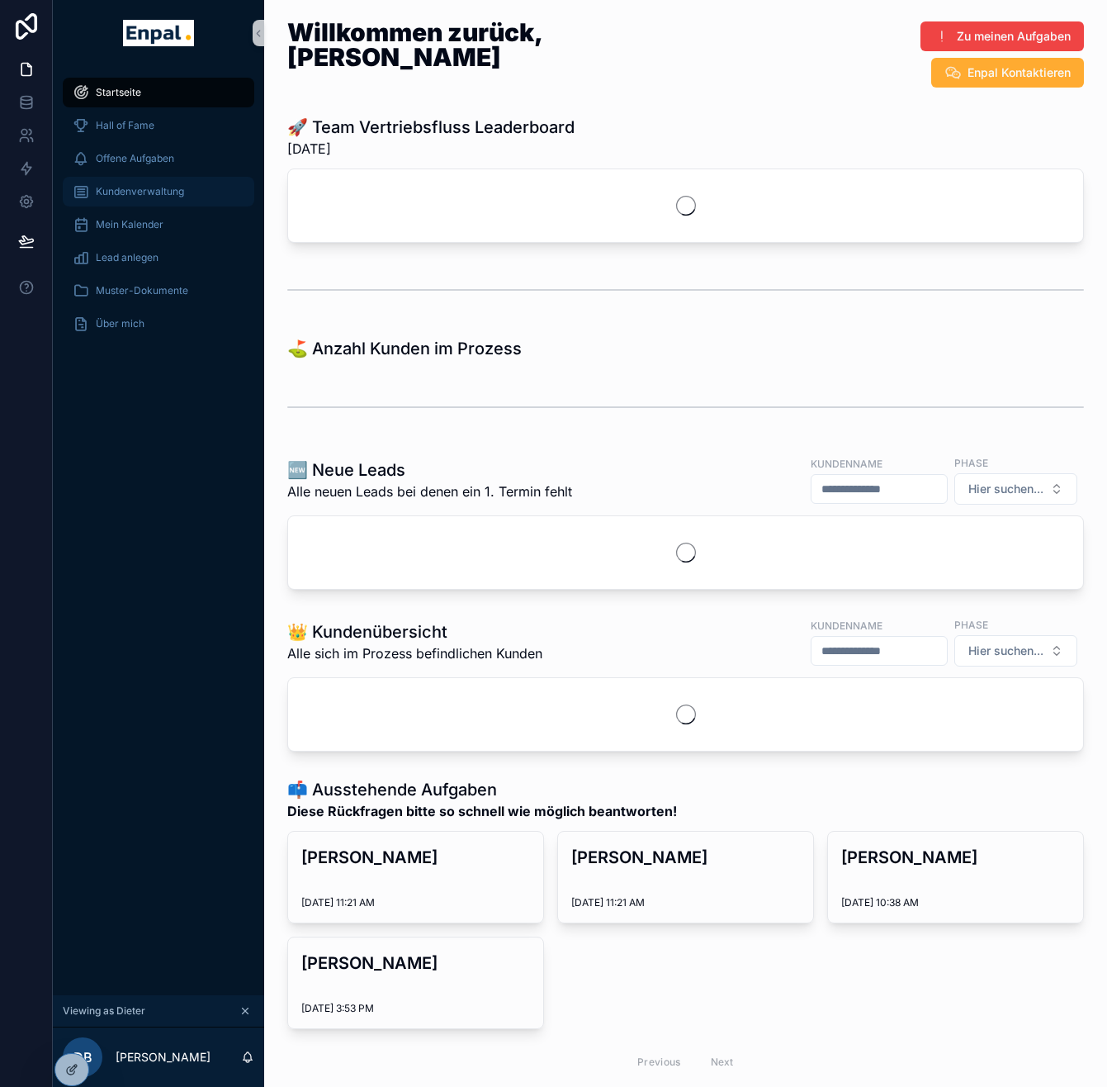
click at [125, 196] on span "Kundenverwaltung" at bounding box center [140, 191] width 88 height 13
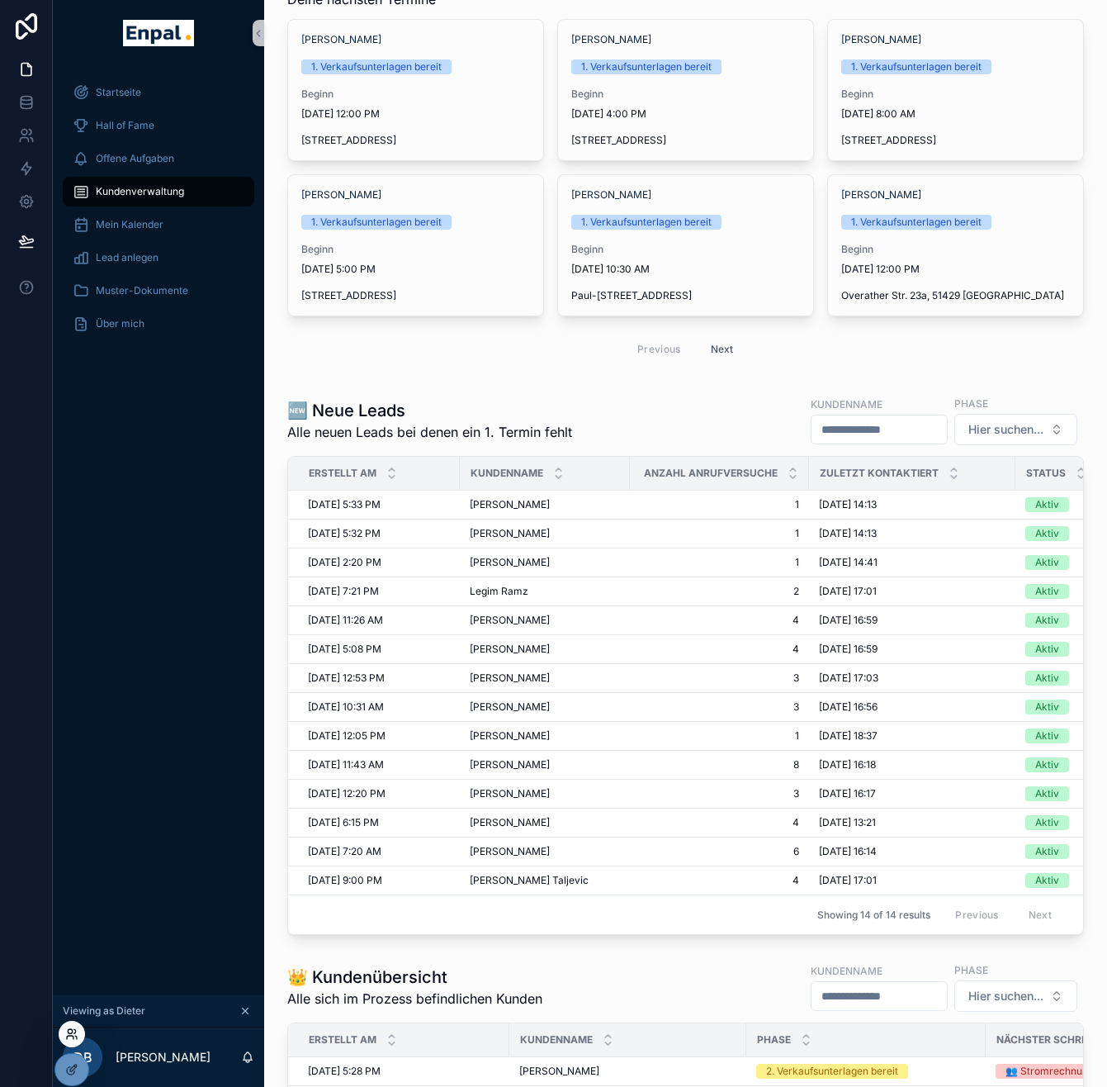
click at [73, 1039] on icon at bounding box center [70, 1037] width 7 height 3
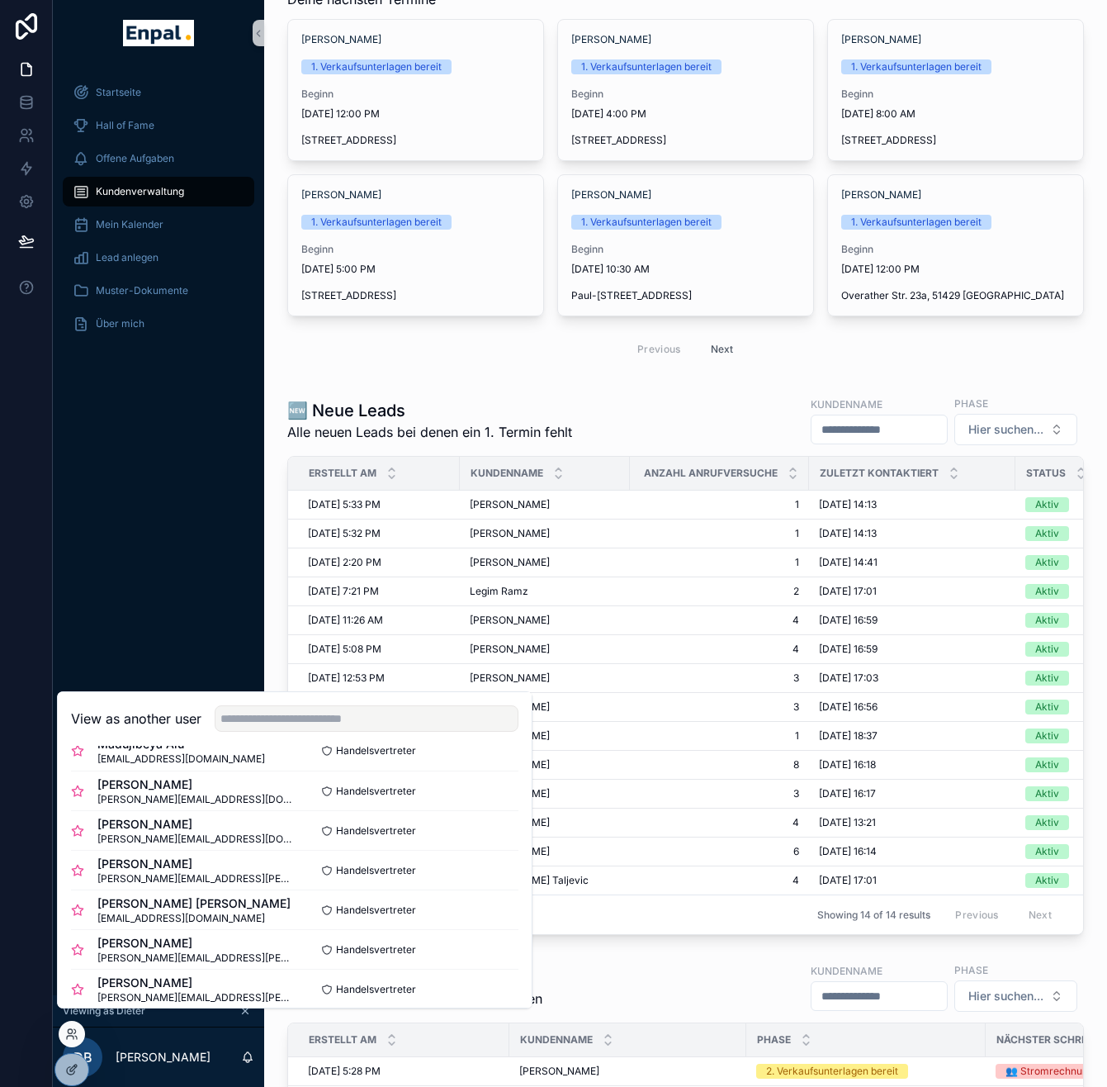
scroll to position [12, 0]
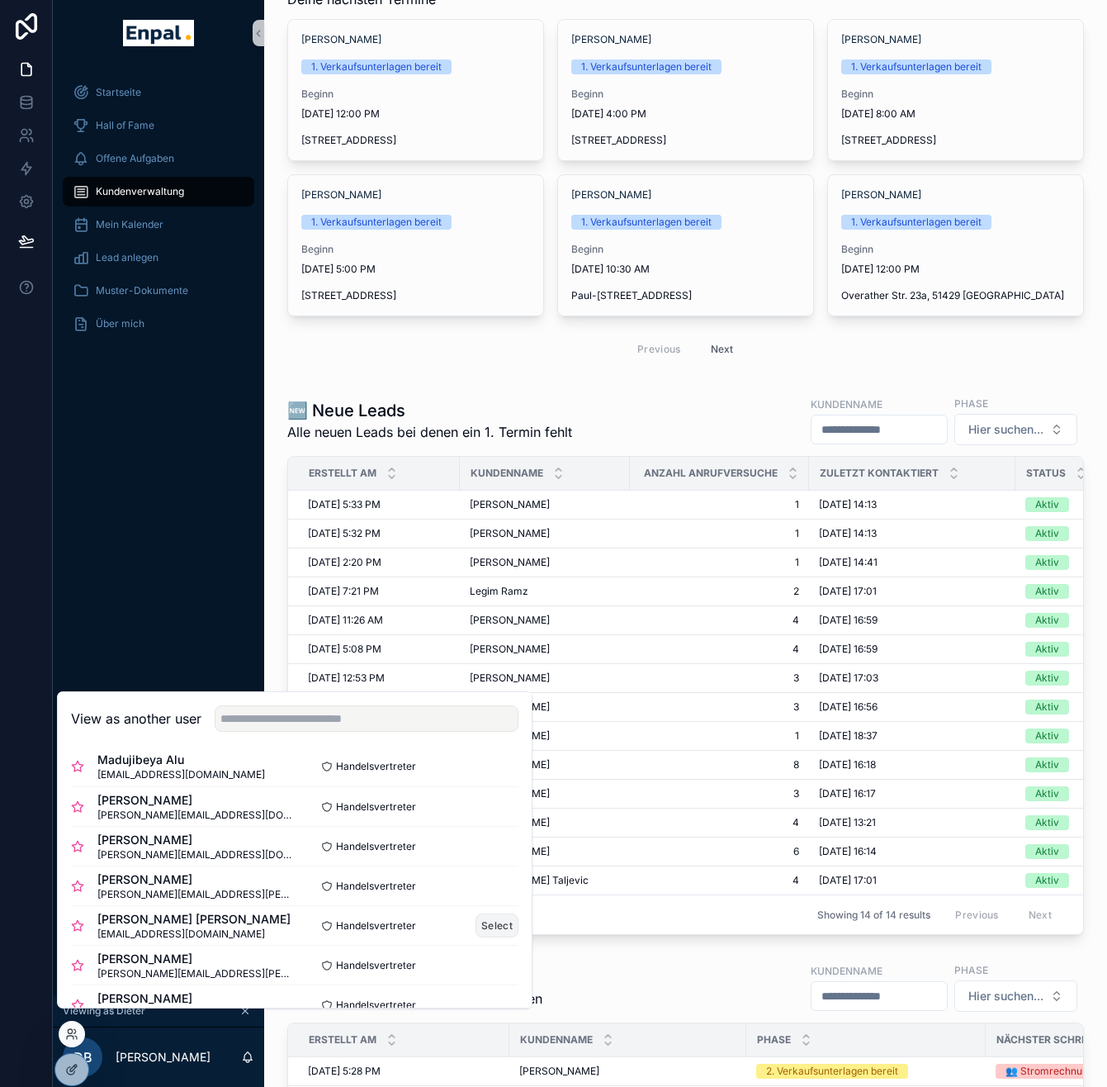
click at [476, 937] on button "Select" at bounding box center [497, 925] width 43 height 24
